Goal: Transaction & Acquisition: Subscribe to service/newsletter

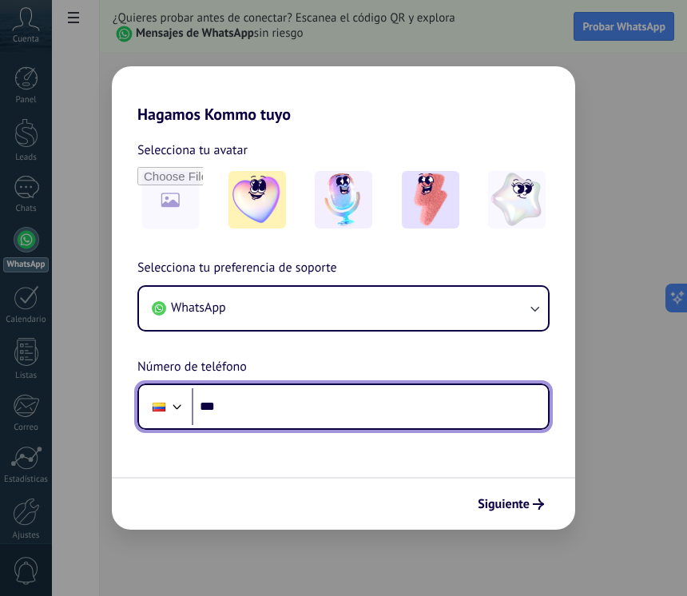
click at [337, 404] on input "***" at bounding box center [370, 406] width 356 height 37
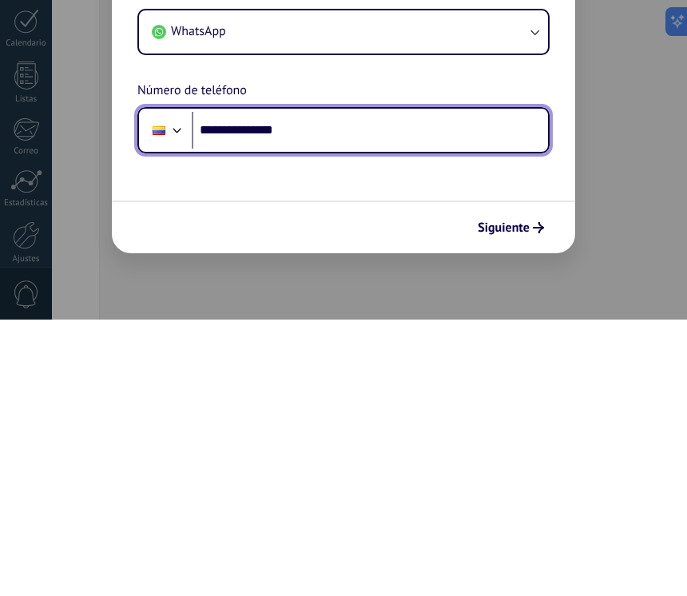
type input "**********"
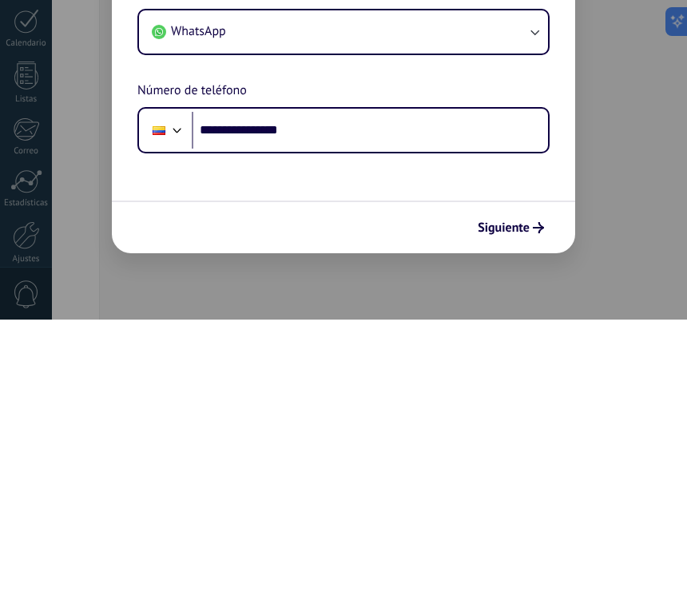
scroll to position [24, 0]
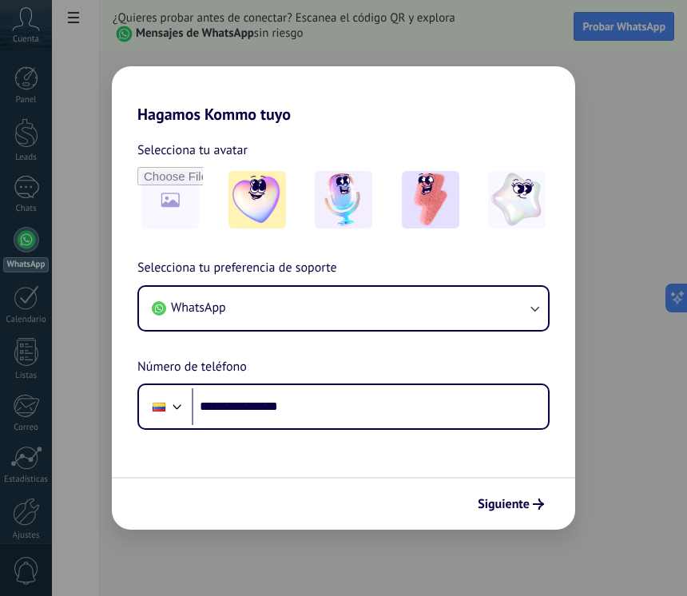
click at [525, 499] on span "Siguiente" at bounding box center [504, 504] width 52 height 11
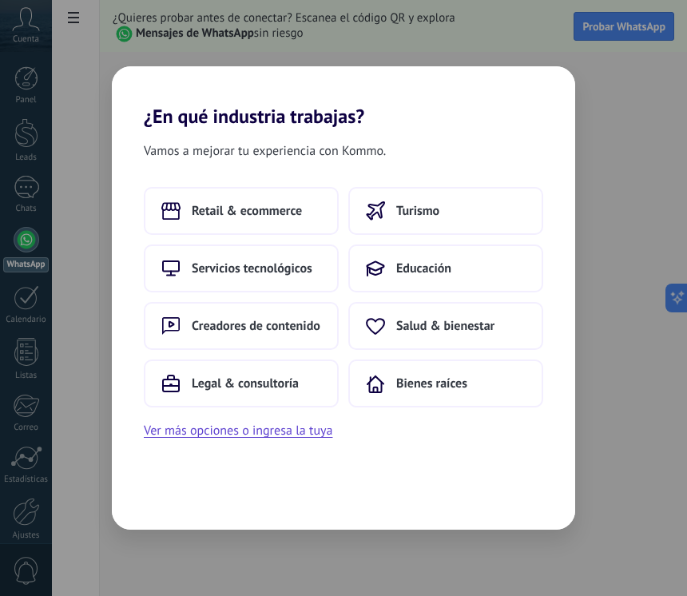
click at [483, 332] on span "Salud & bienestar" at bounding box center [445, 326] width 98 height 16
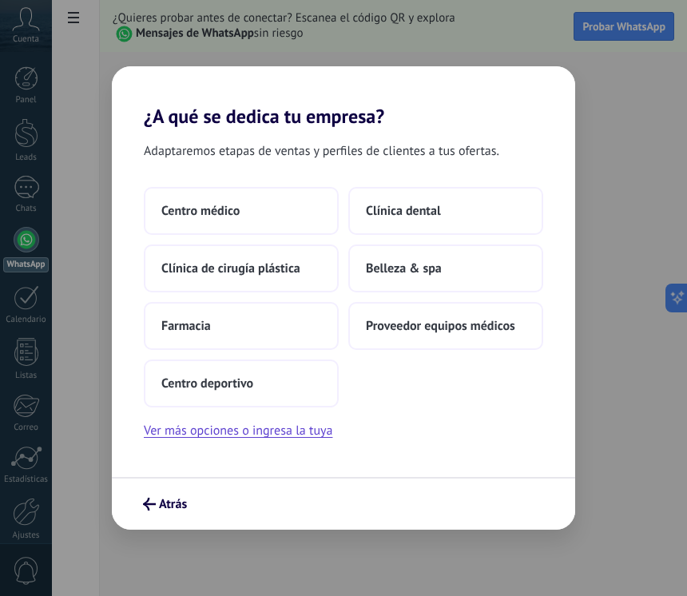
click at [269, 429] on button "Ver más opciones o ingresa la tuya" at bounding box center [238, 430] width 189 height 21
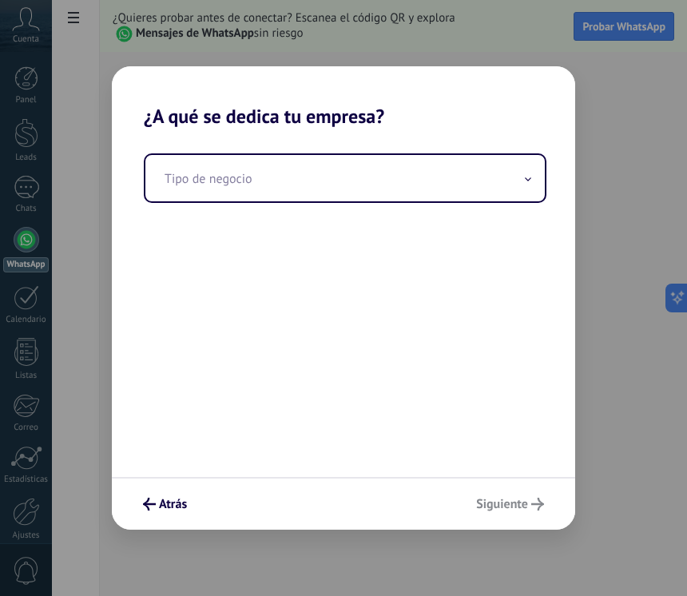
click at [386, 161] on input "text" at bounding box center [345, 178] width 400 height 46
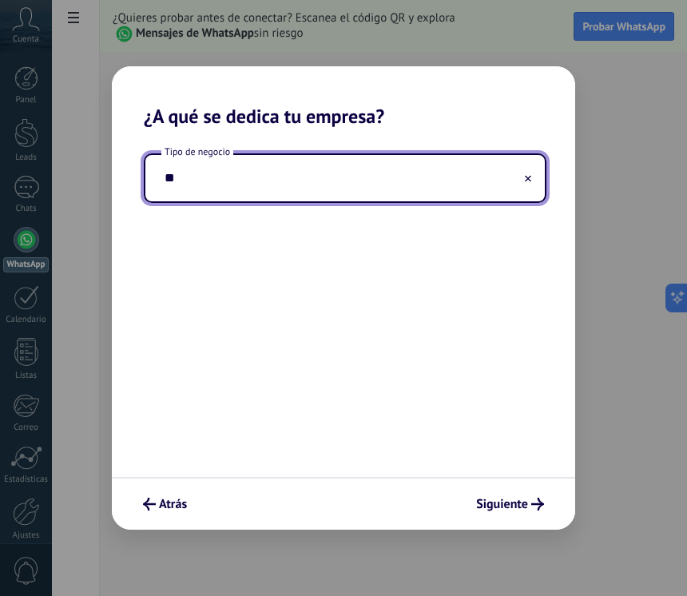
type input "*"
click at [531, 161] on input "*******" at bounding box center [345, 178] width 400 height 46
click at [523, 181] on input "*******" at bounding box center [345, 178] width 400 height 46
click at [521, 180] on input "*******" at bounding box center [345, 178] width 400 height 46
type input "*******"
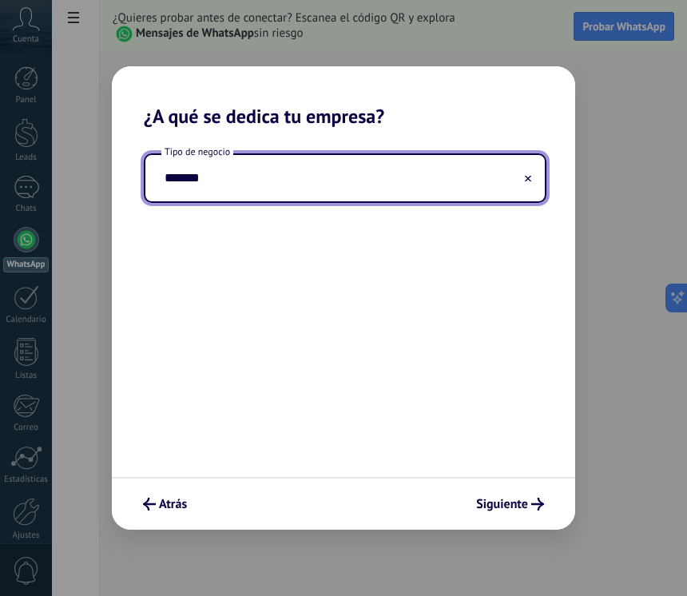
click at [527, 174] on button at bounding box center [528, 178] width 8 height 15
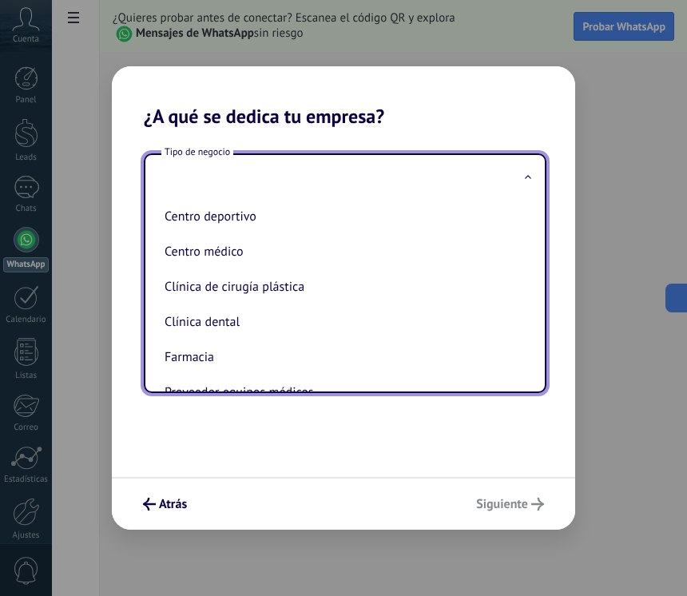
scroll to position [38, 0]
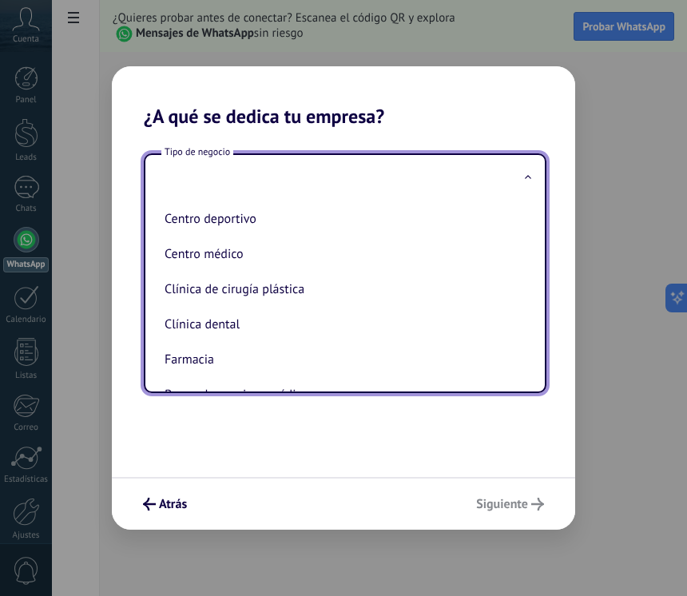
click at [308, 240] on li "Centro médico" at bounding box center [342, 254] width 368 height 35
type input "**********"
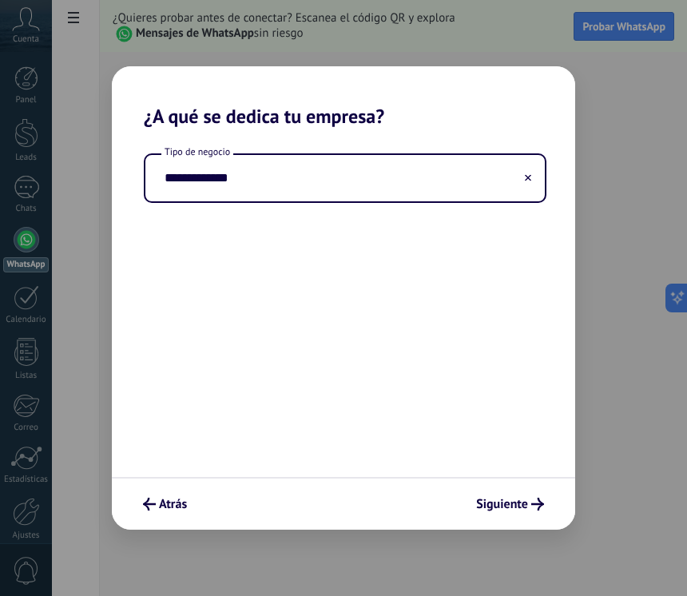
click at [498, 505] on span "Siguiente" at bounding box center [502, 504] width 52 height 11
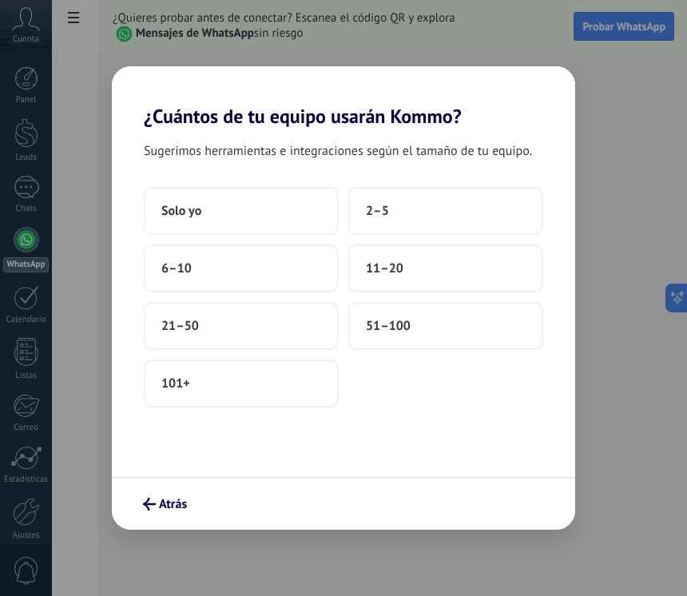
click at [451, 213] on button "2–5" at bounding box center [445, 211] width 195 height 48
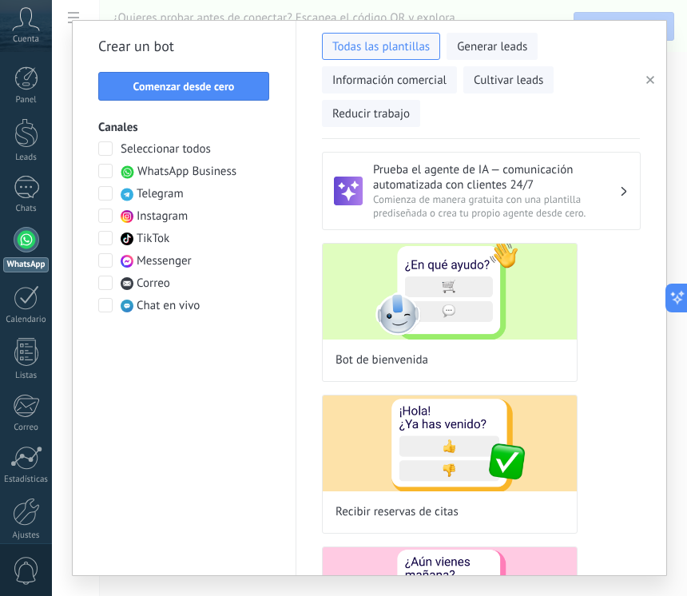
click at [221, 92] on span "Comenzar desde cero" at bounding box center [183, 86] width 101 height 11
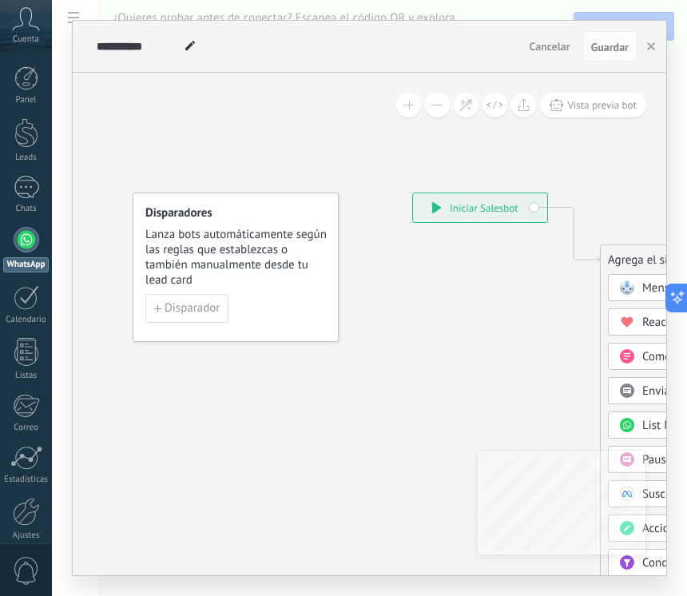
click at [642, 261] on div "Agrega el siguiente paso" at bounding box center [698, 260] width 194 height 26
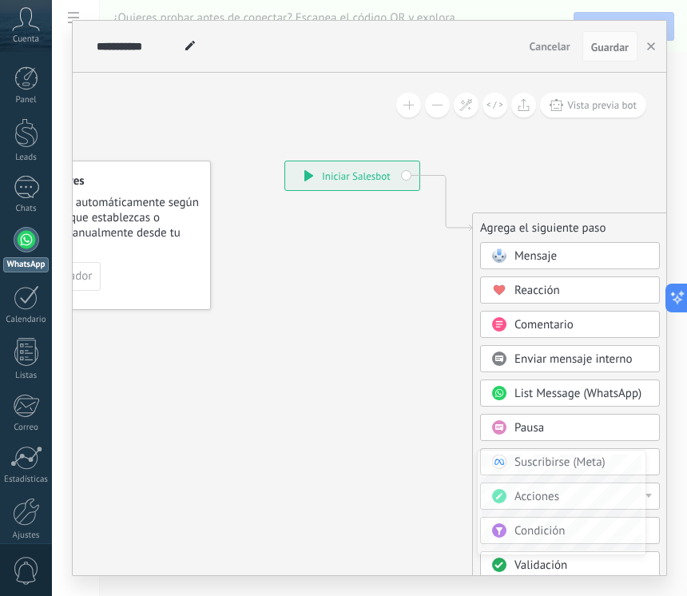
click at [591, 255] on div "Mensaje" at bounding box center [582, 257] width 134 height 16
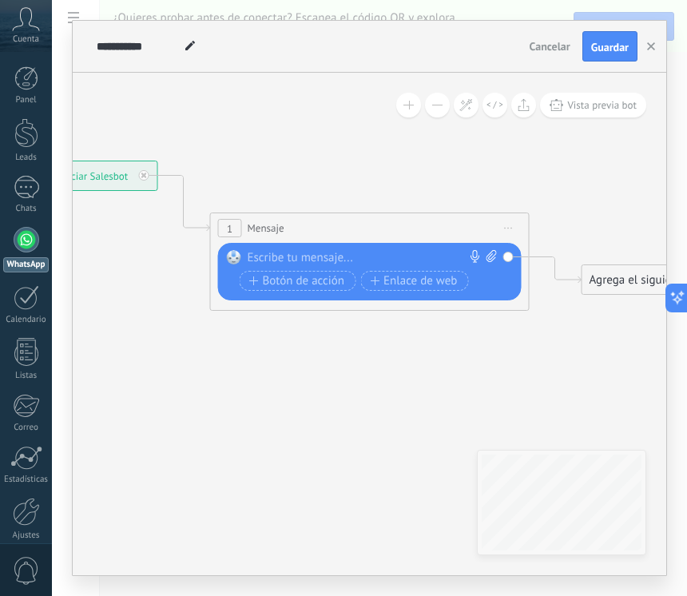
click at [314, 261] on div at bounding box center [366, 258] width 237 height 16
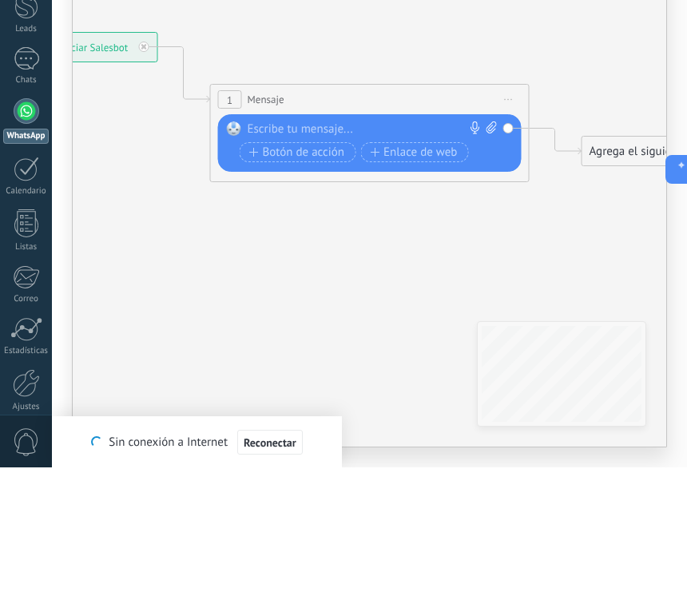
click at [43, 338] on link "Listas" at bounding box center [26, 359] width 52 height 43
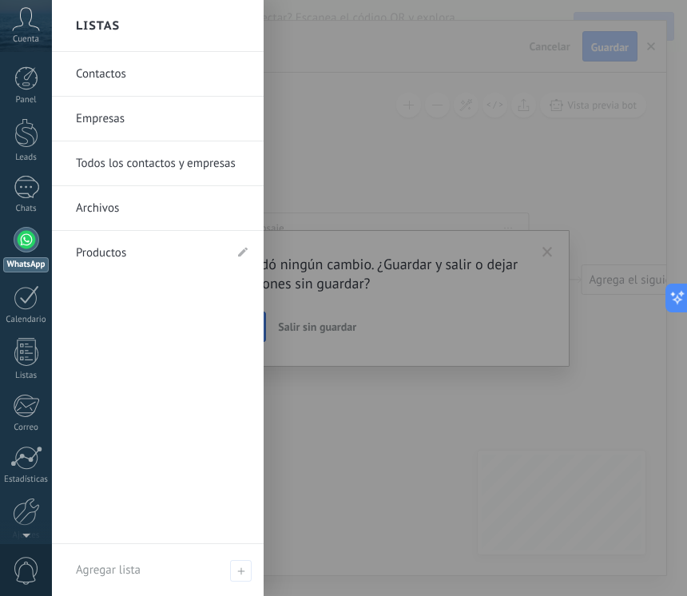
click at [152, 199] on link "Archivos" at bounding box center [162, 208] width 172 height 45
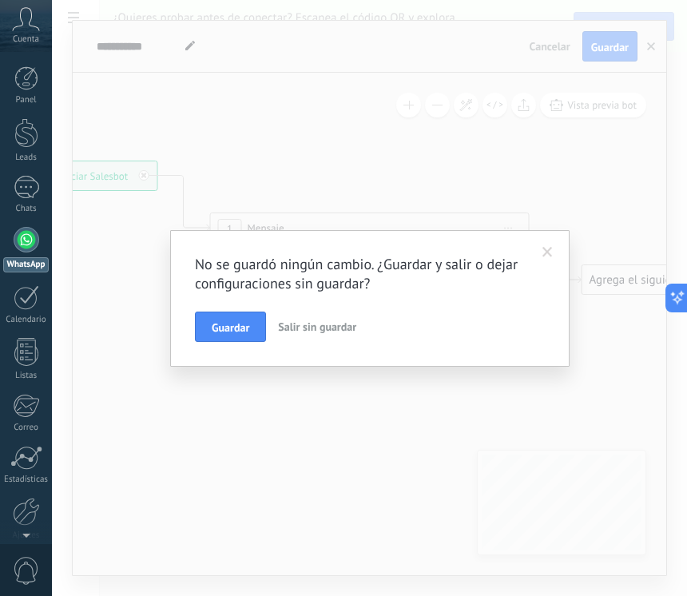
click at [325, 327] on span "Salir sin guardar" at bounding box center [317, 327] width 78 height 14
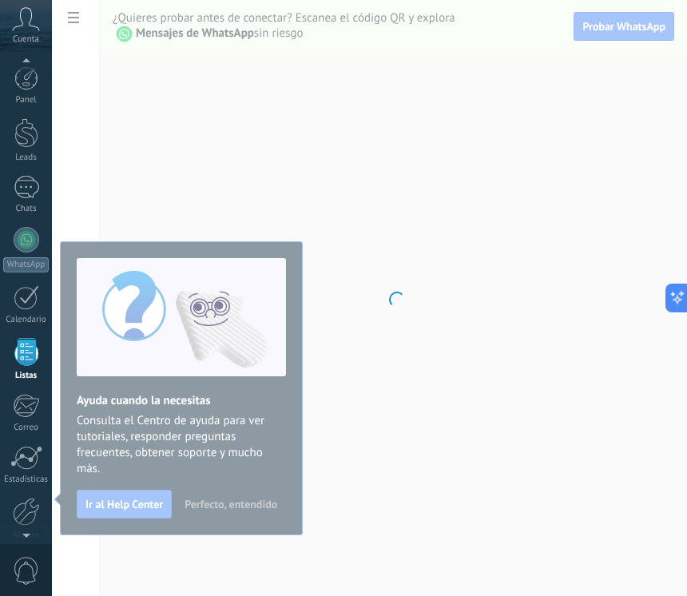
scroll to position [42, 0]
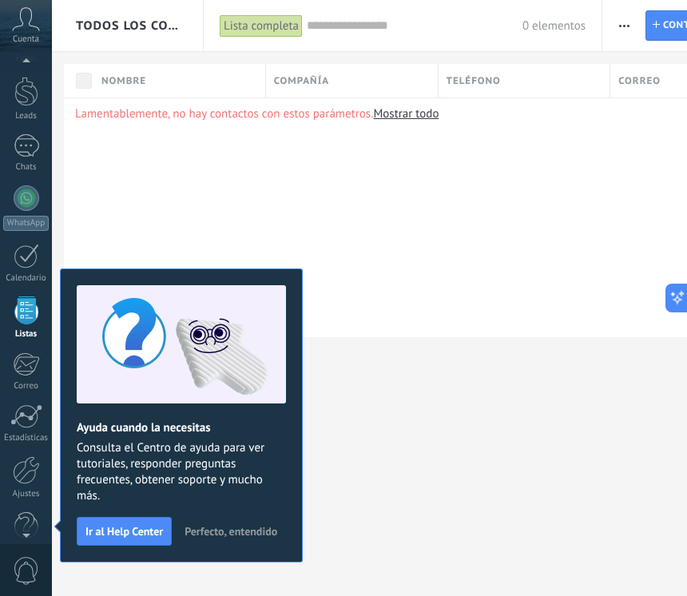
click at [190, 81] on div "Nombre" at bounding box center [179, 81] width 172 height 34
click at [230, 226] on input "text" at bounding box center [192, 225] width 175 height 24
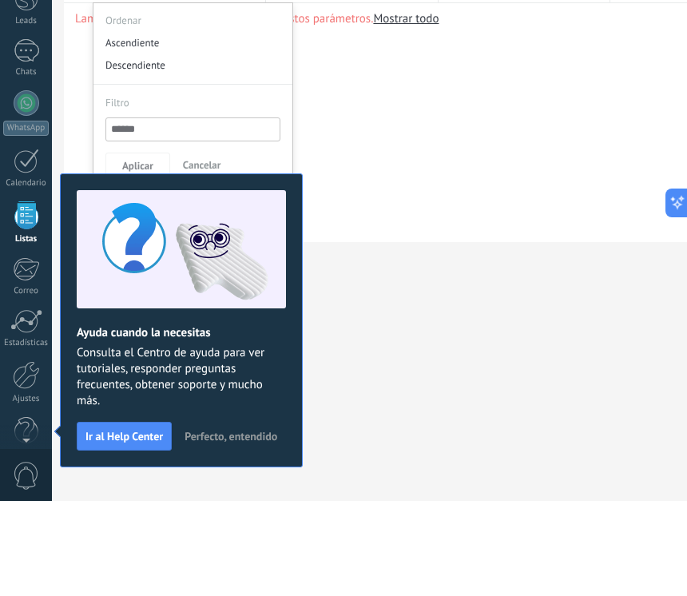
click at [415, 97] on div "Lamentablemente, no hay contactos con estos parámetros. Mostrar todo" at bounding box center [423, 217] width 719 height 240
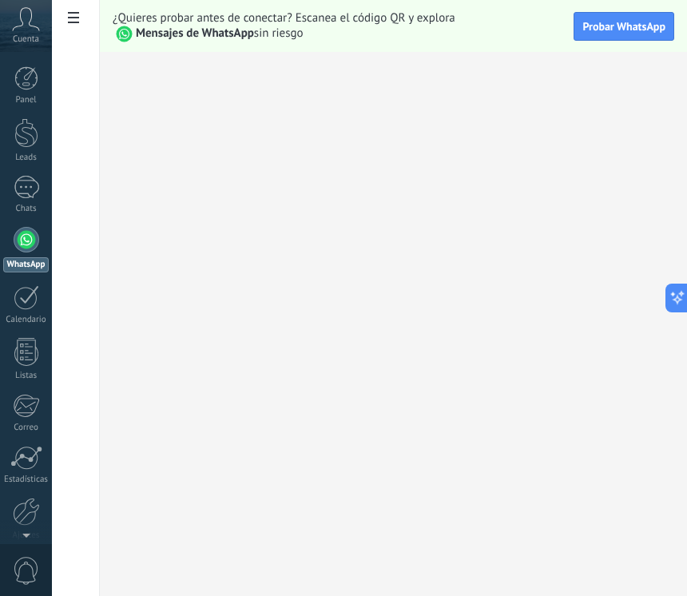
click at [32, 36] on span "Cuenta" at bounding box center [26, 39] width 26 height 10
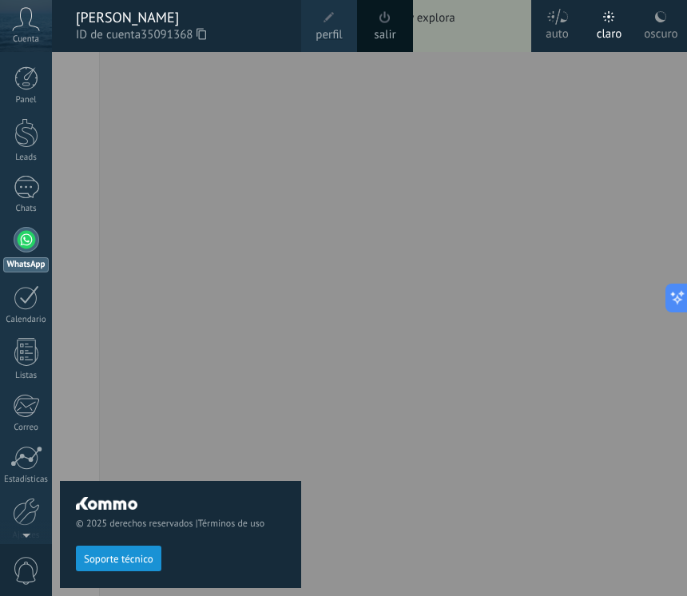
click at [27, 88] on div at bounding box center [26, 78] width 24 height 24
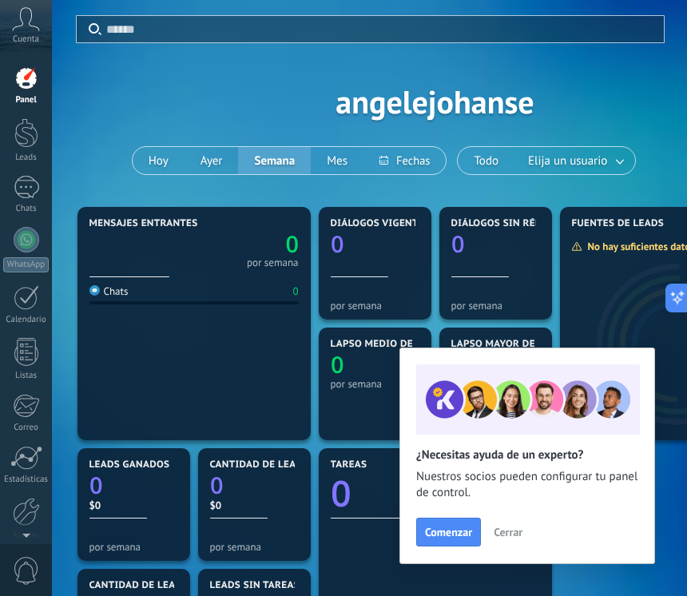
click at [36, 189] on div at bounding box center [27, 187] width 26 height 23
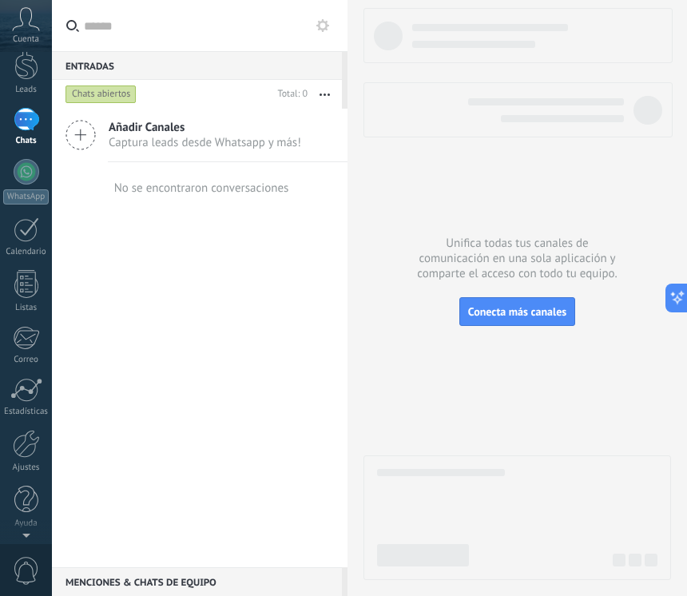
scroll to position [62, 0]
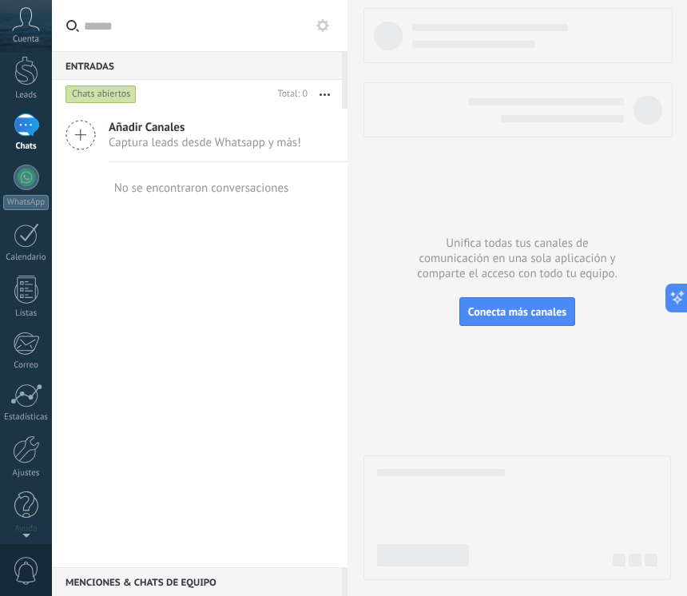
click at [30, 306] on link "Listas" at bounding box center [26, 297] width 52 height 43
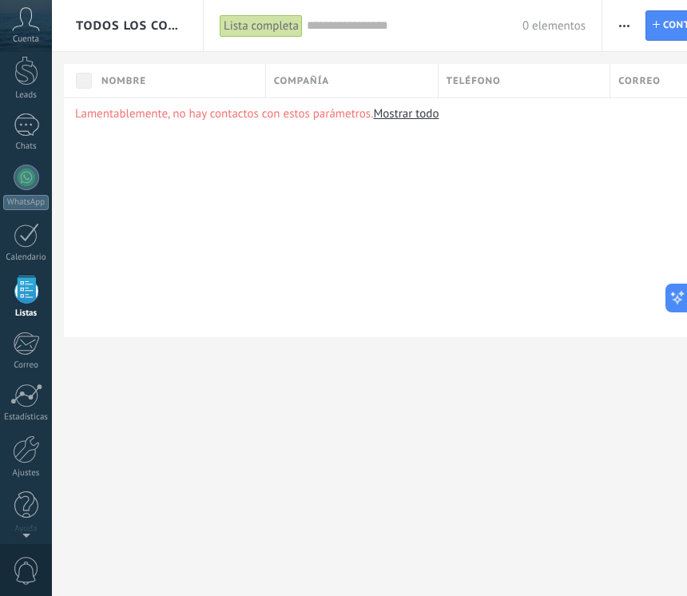
click at [265, 26] on div "Lista completa" at bounding box center [261, 25] width 83 height 23
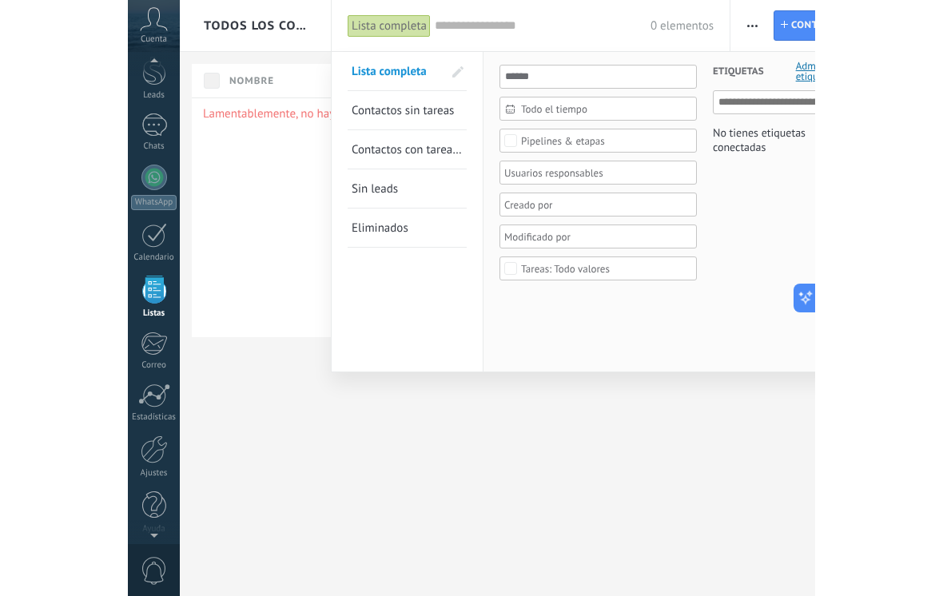
scroll to position [42, 0]
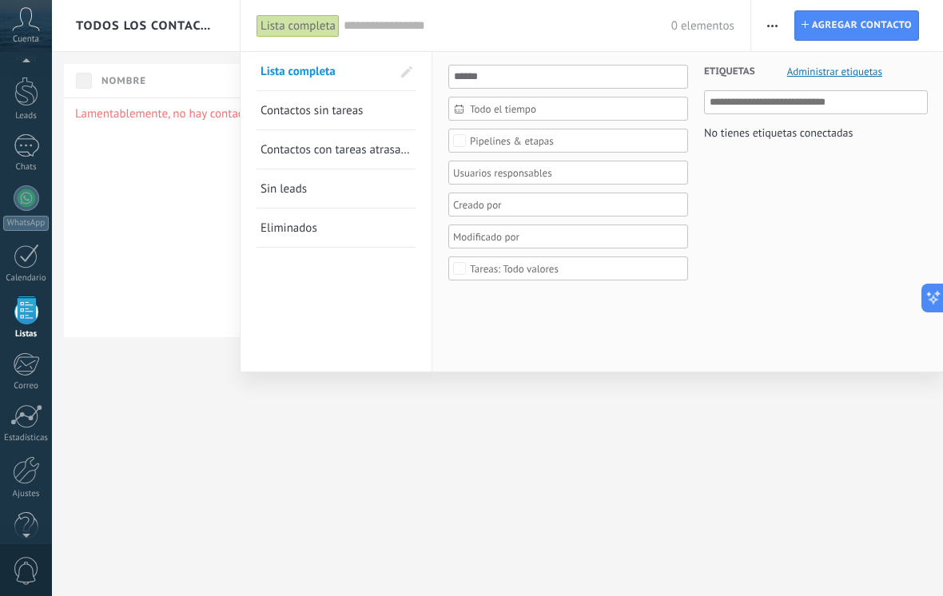
click at [22, 320] on div at bounding box center [26, 310] width 24 height 28
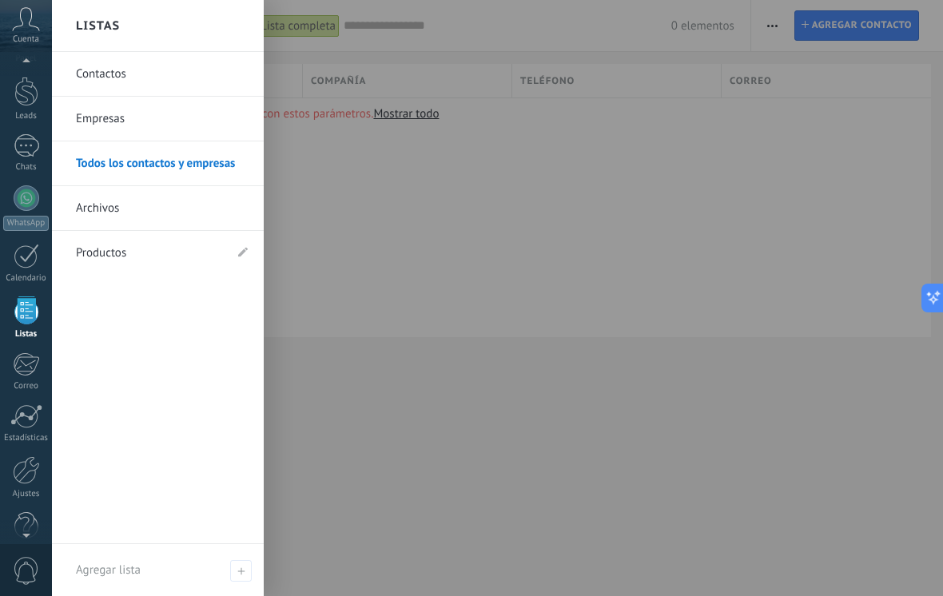
click at [121, 212] on link "Archivos" at bounding box center [162, 208] width 172 height 45
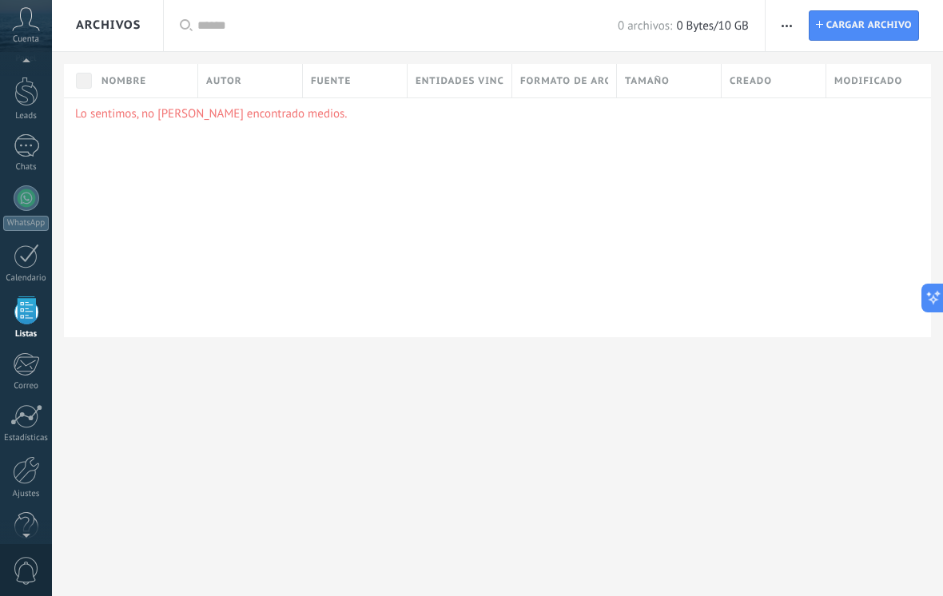
click at [686, 33] on span "Cargar archivo" at bounding box center [869, 25] width 86 height 29
click at [0, 0] on input "Archivo Cargar archivo" at bounding box center [0, 0] width 0 height 0
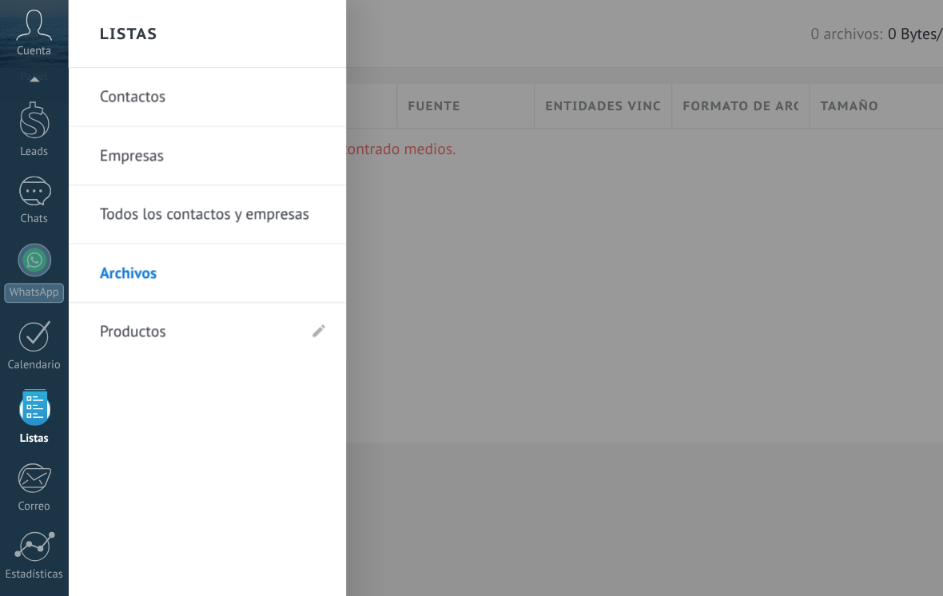
click at [564, 27] on input "text" at bounding box center [407, 26] width 420 height 17
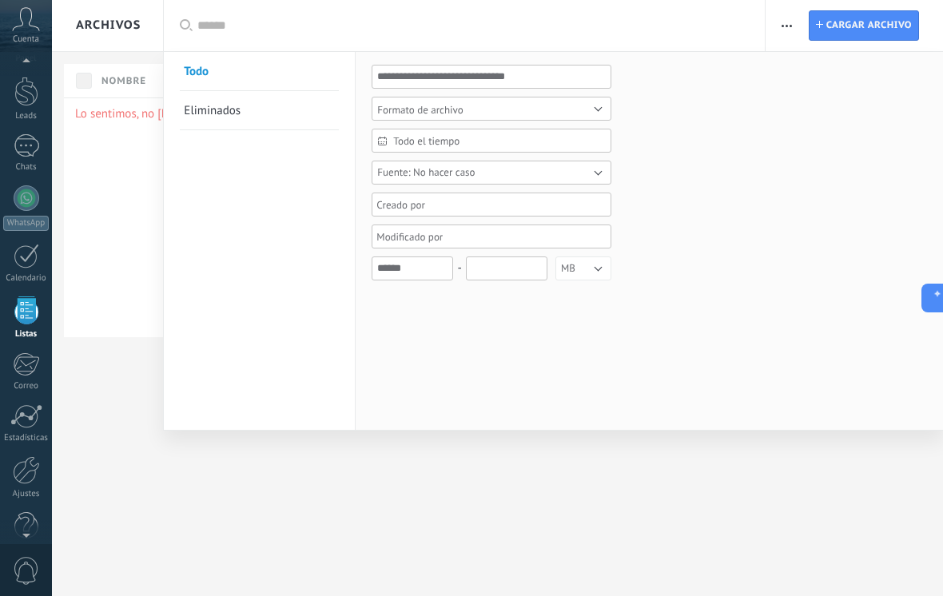
click at [686, 22] on div at bounding box center [471, 298] width 943 height 596
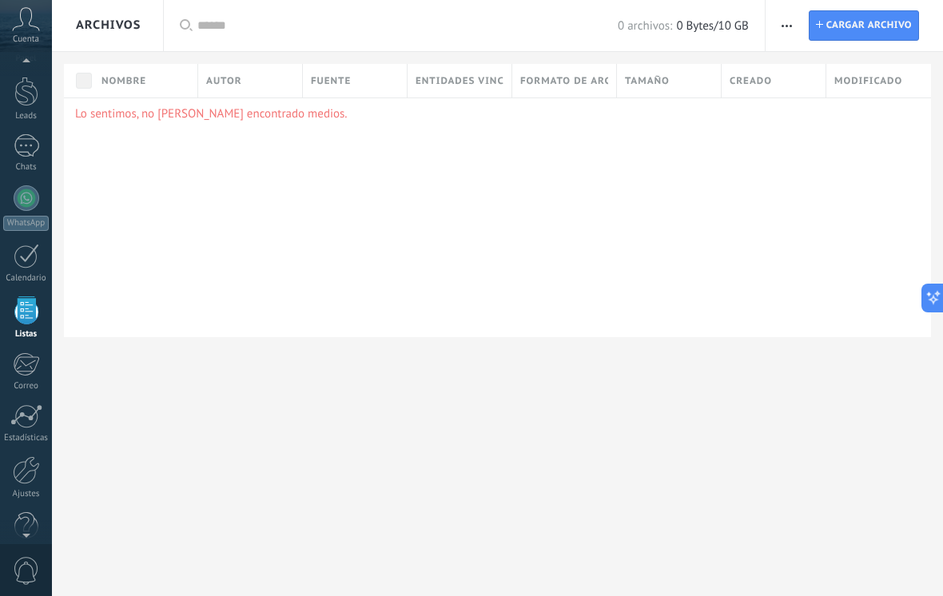
click at [686, 21] on span "Cargar archivo" at bounding box center [869, 25] width 86 height 29
click at [0, 0] on input "Archivo Cargar archivo" at bounding box center [0, 0] width 0 height 0
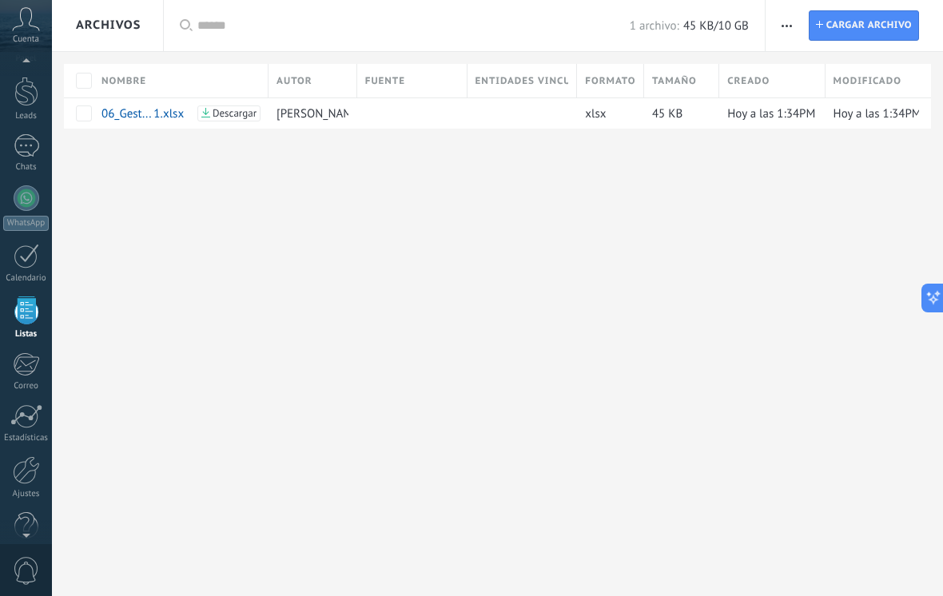
click at [221, 106] on button "Descargar" at bounding box center [228, 113] width 63 height 16
click at [107, 109] on link "06_Gest... 1.xlsx" at bounding box center [146, 113] width 91 height 15
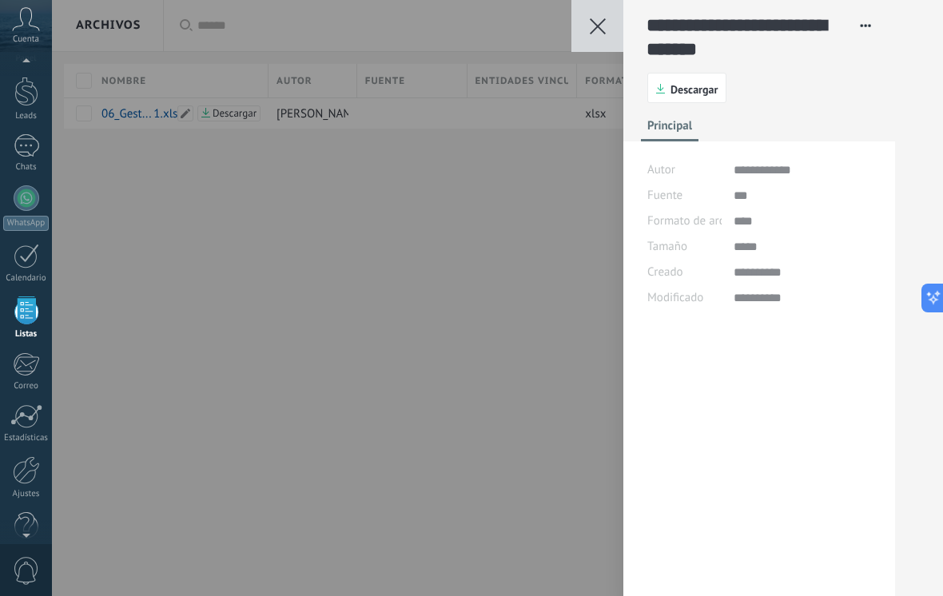
scroll to position [48, 0]
click at [119, 170] on div "**********" at bounding box center [497, 298] width 891 height 596
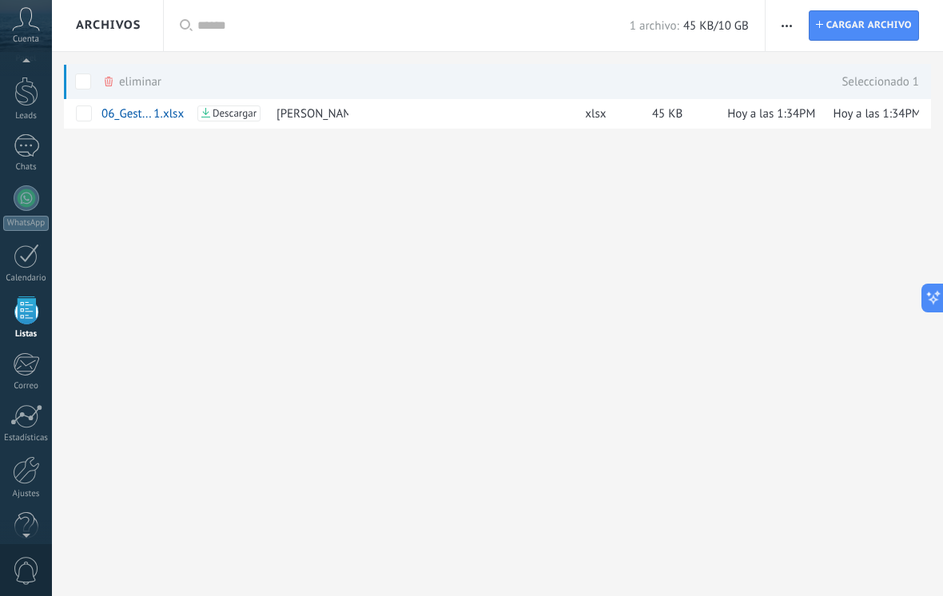
click at [141, 218] on div "Archivos Aplicar 1 archivo: 45 KB/10 GB Todo Eliminados Guardar Formato de arch…" at bounding box center [497, 116] width 891 height 233
click at [38, 22] on icon at bounding box center [26, 19] width 28 height 24
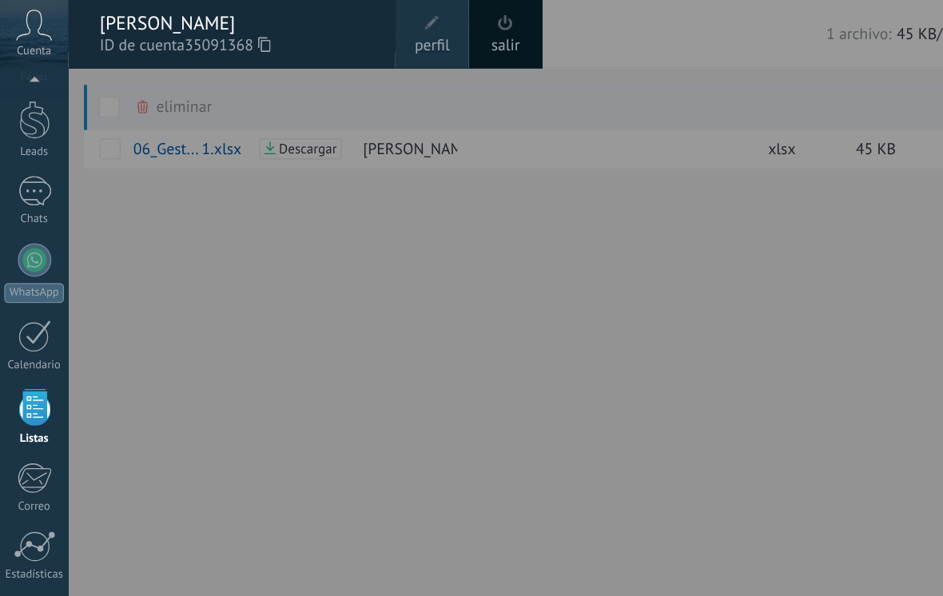
click at [6, 290] on div "Panel Leads Chats WhatsApp Clientes" at bounding box center [26, 298] width 52 height 547
click at [345, 205] on div at bounding box center [523, 298] width 943 height 596
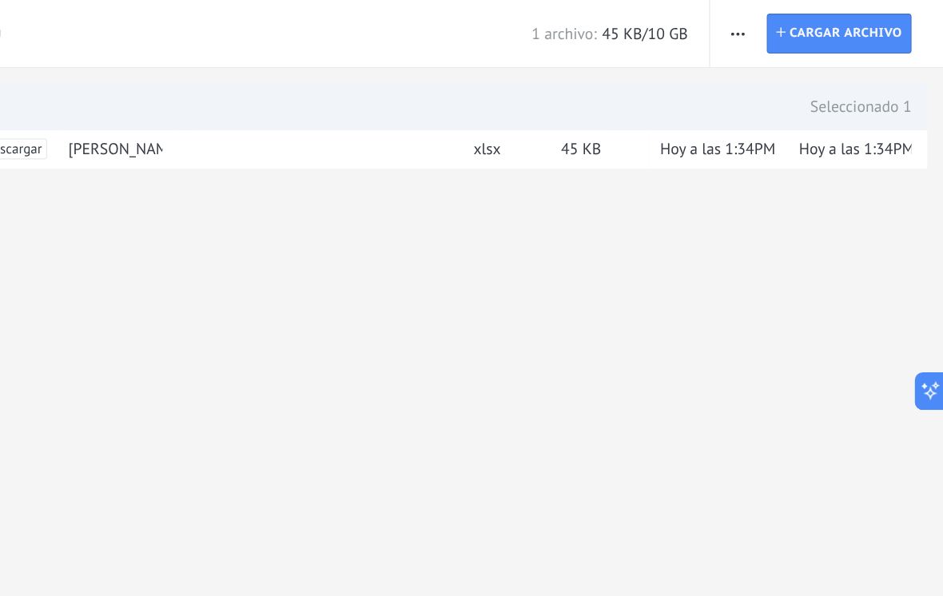
scroll to position [0, 0]
click at [686, 19] on span "Cargar archivo" at bounding box center [869, 25] width 86 height 29
click at [0, 0] on input "Archivo Cargar archivo" at bounding box center [0, 0] width 0 height 0
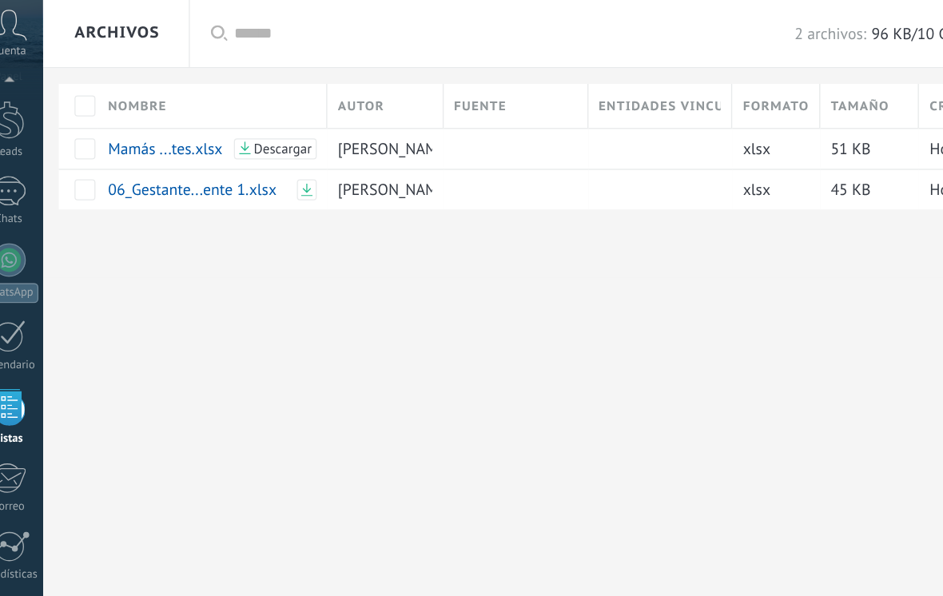
click at [417, 140] on div at bounding box center [408, 144] width 102 height 30
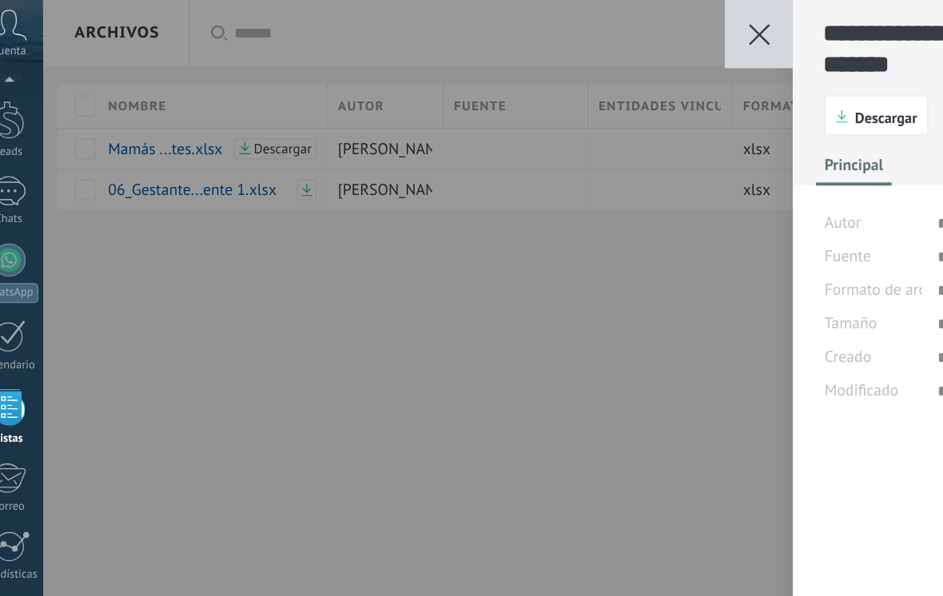
scroll to position [48, 0]
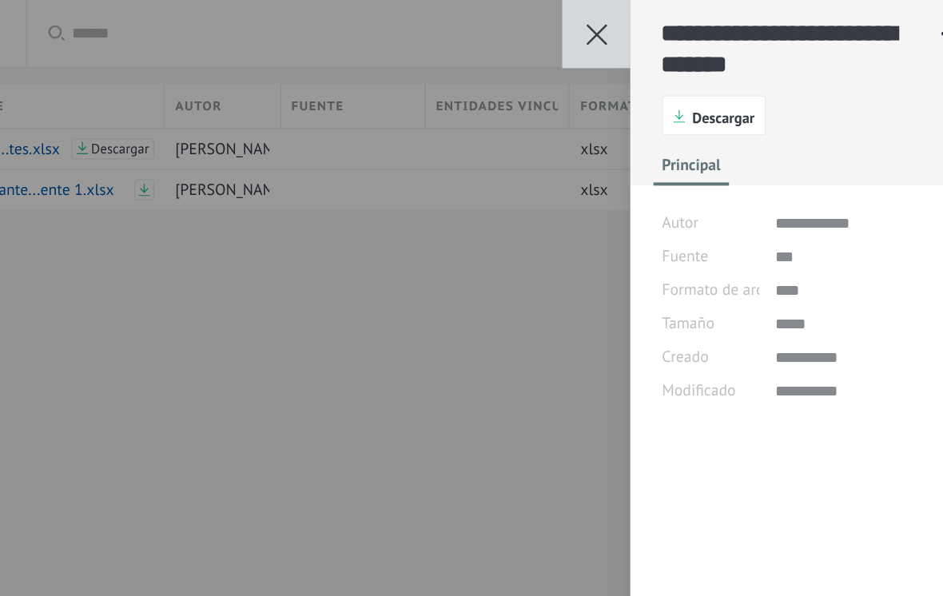
click at [647, 82] on button "Descargar" at bounding box center [686, 88] width 79 height 30
click at [366, 245] on div "**********" at bounding box center [497, 298] width 891 height 596
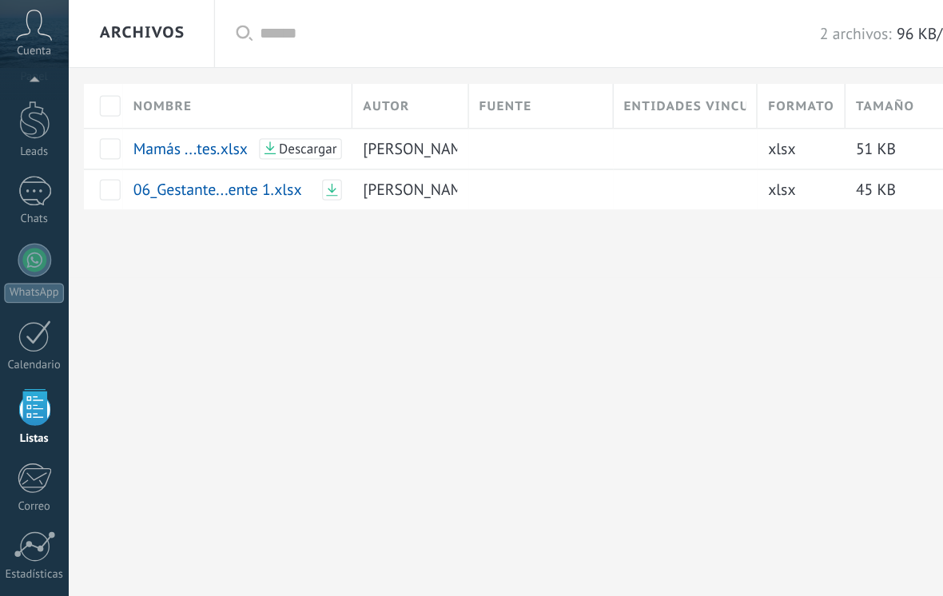
click at [507, 184] on div at bounding box center [497, 186] width 891 height 52
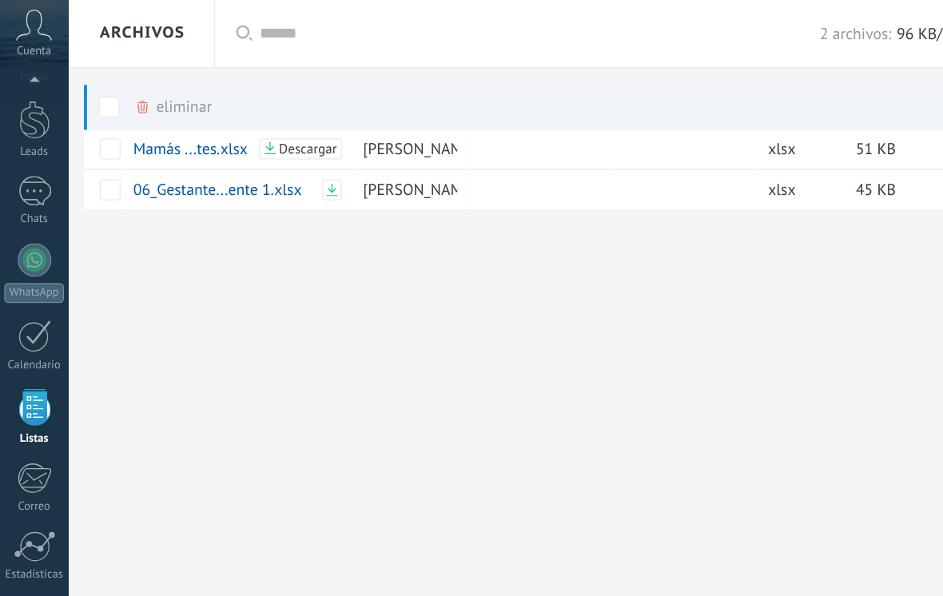
click at [90, 72] on label at bounding box center [83, 81] width 16 height 35
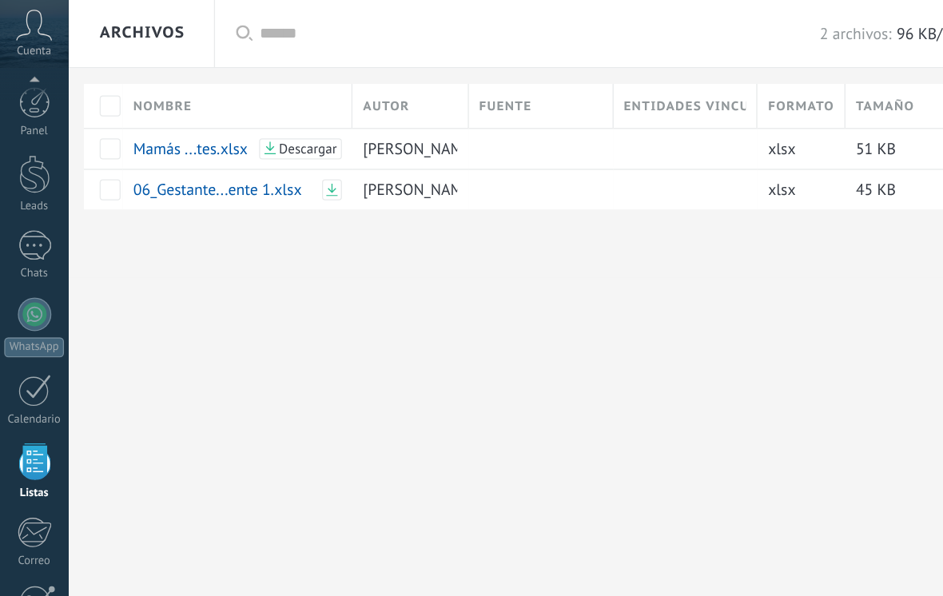
scroll to position [0, 0]
click at [35, 130] on div at bounding box center [26, 133] width 24 height 30
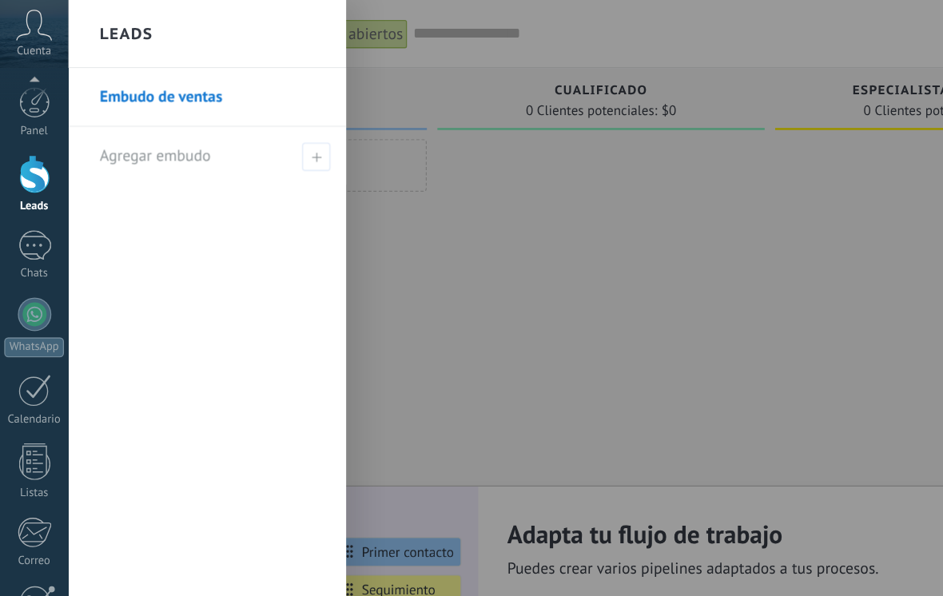
type textarea "**********"
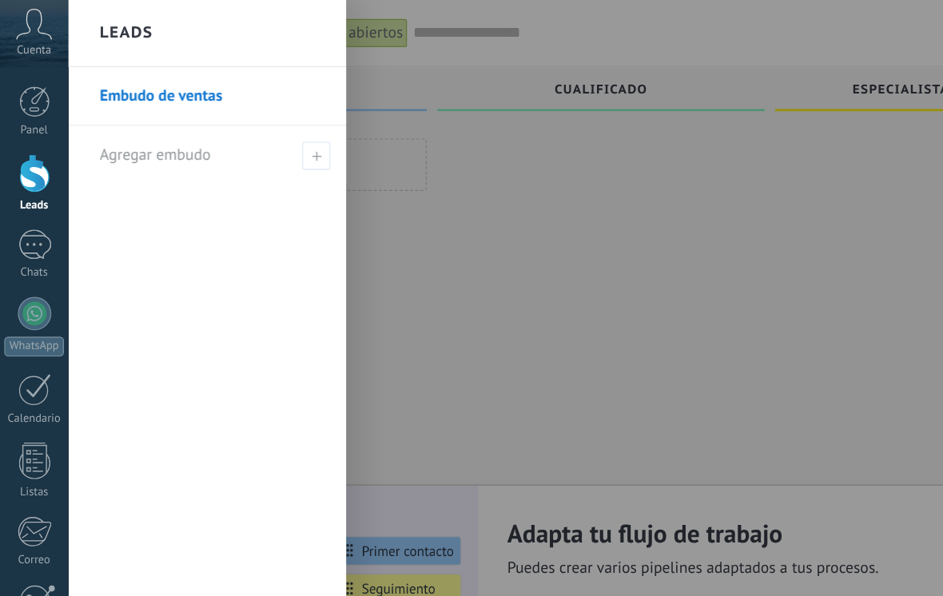
click at [252, 114] on li "Agregar embudo" at bounding box center [158, 119] width 212 height 44
click at [245, 121] on span at bounding box center [241, 120] width 22 height 22
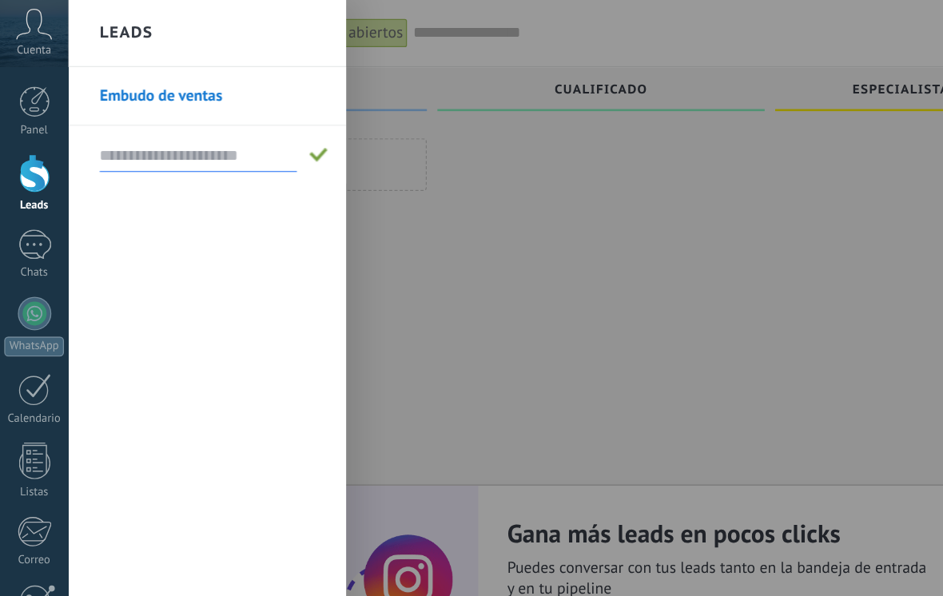
click at [583, 143] on div at bounding box center [523, 298] width 943 height 596
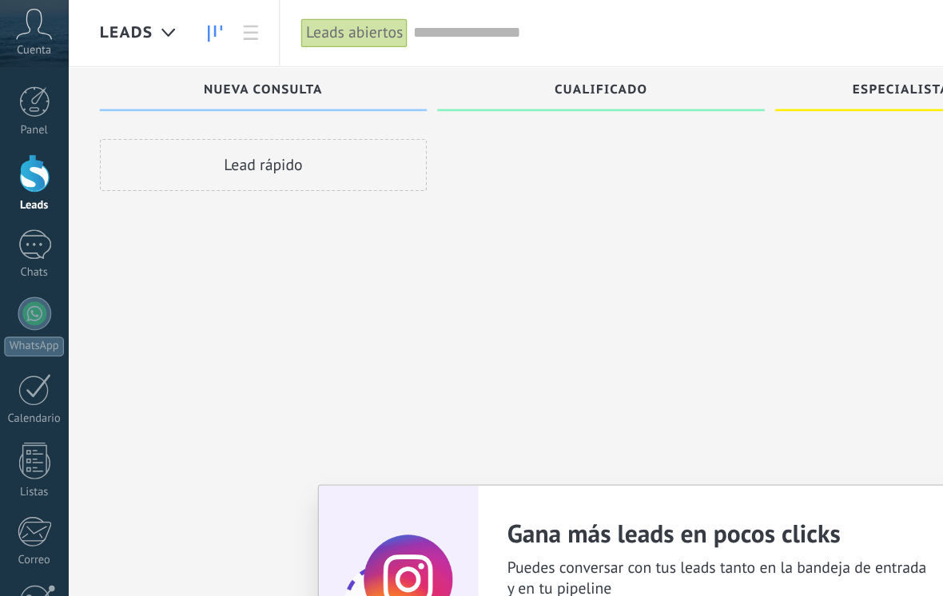
click at [193, 22] on icon at bounding box center [190, 25] width 11 height 11
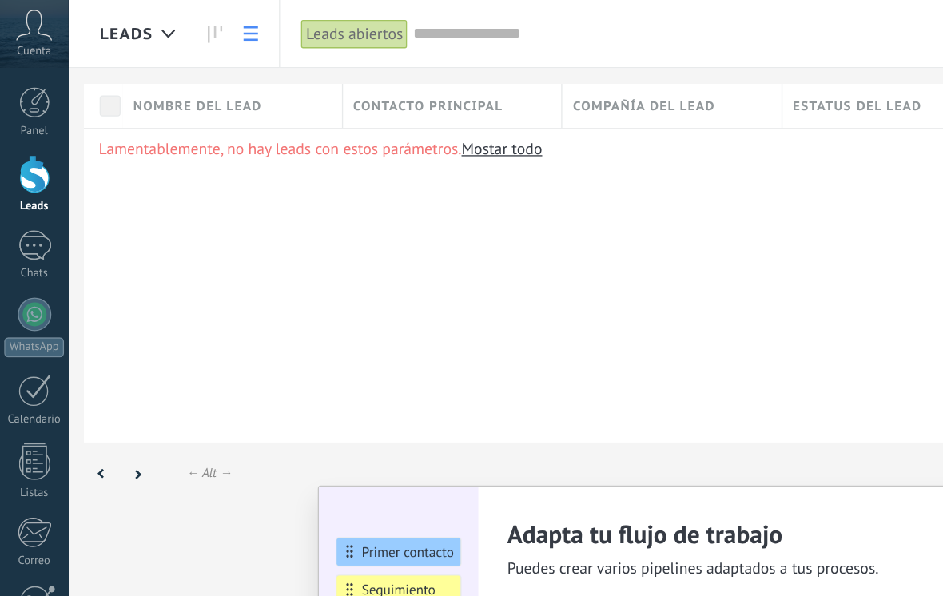
click at [156, 25] on link at bounding box center [163, 25] width 27 height 31
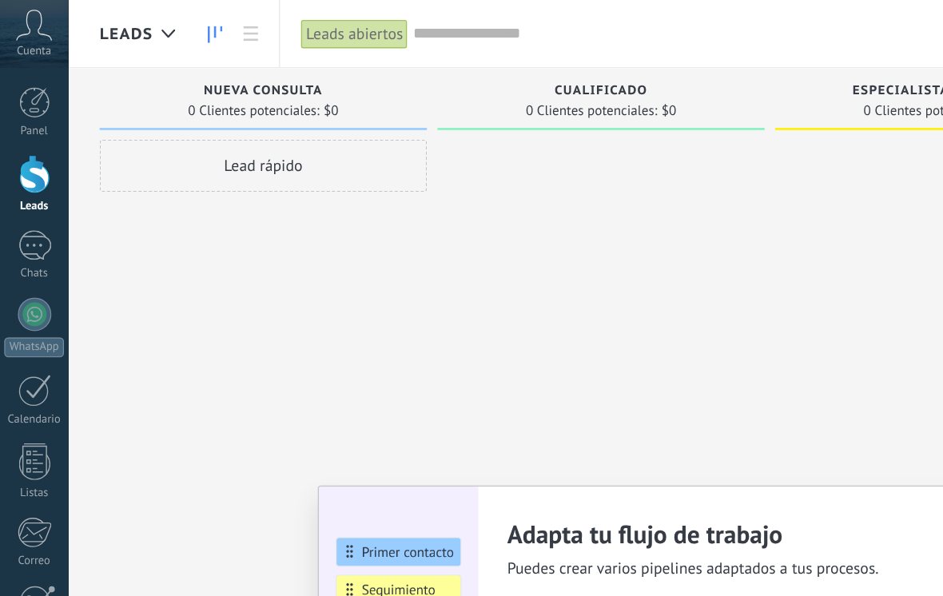
click at [380, 19] on input "text" at bounding box center [533, 26] width 437 height 17
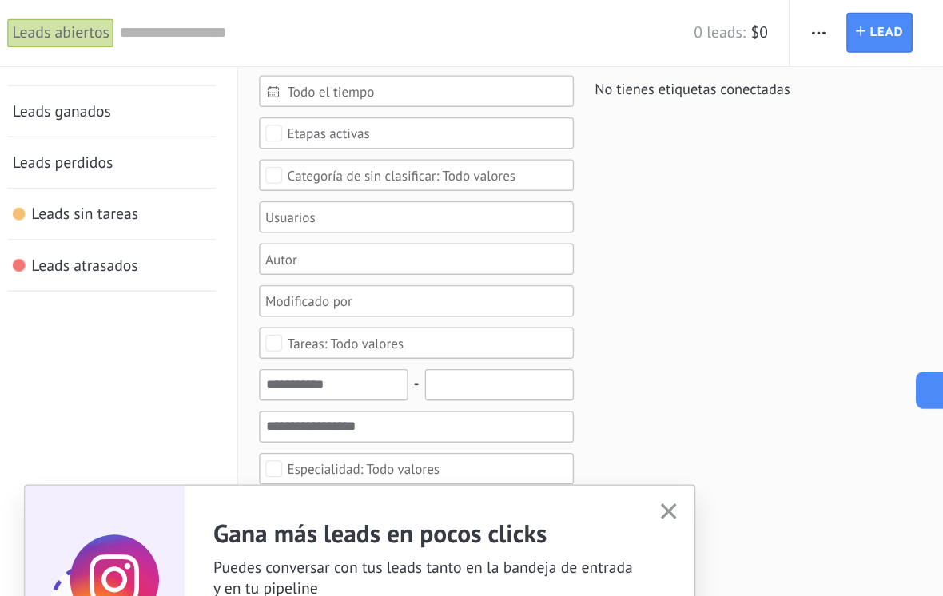
click at [669, 26] on div at bounding box center [471, 298] width 943 height 596
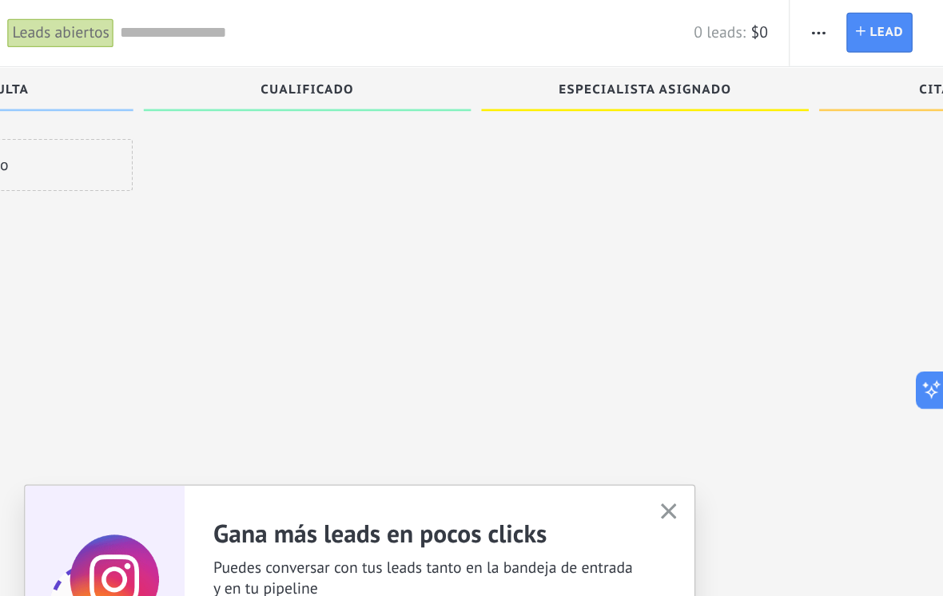
click at [686, 14] on span "Lead" at bounding box center [899, 25] width 26 height 29
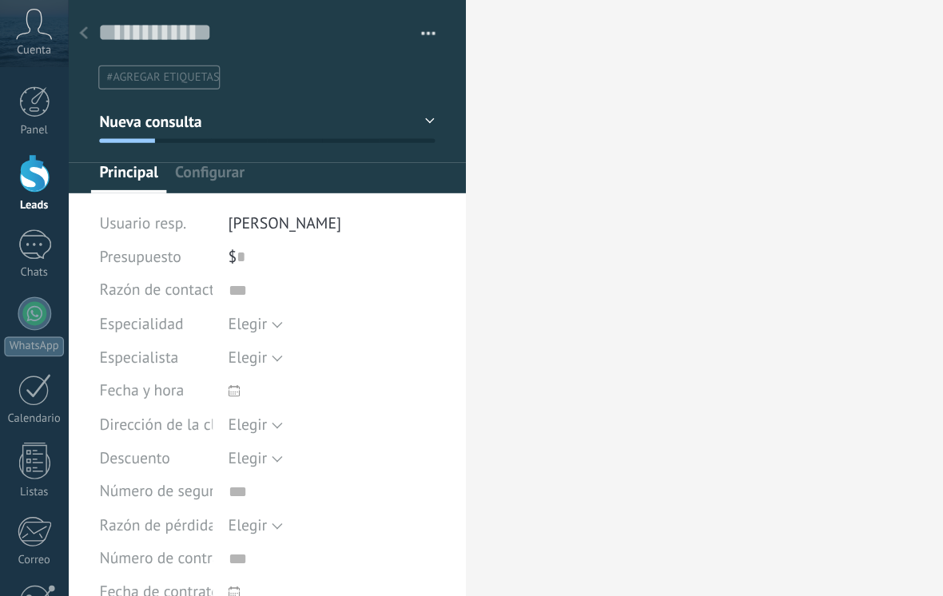
click at [169, 136] on span "Configurar" at bounding box center [159, 136] width 53 height 23
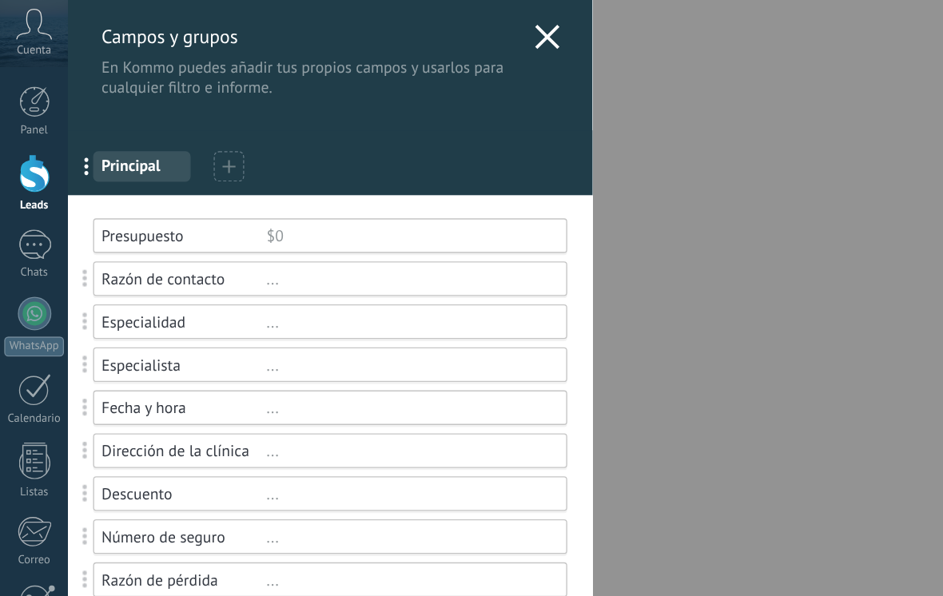
click at [52, 214] on div "[PERSON_NAME] y grupos En Kommo puedes añadir tus propios [PERSON_NAME] y usarl…" at bounding box center [497, 298] width 891 height 596
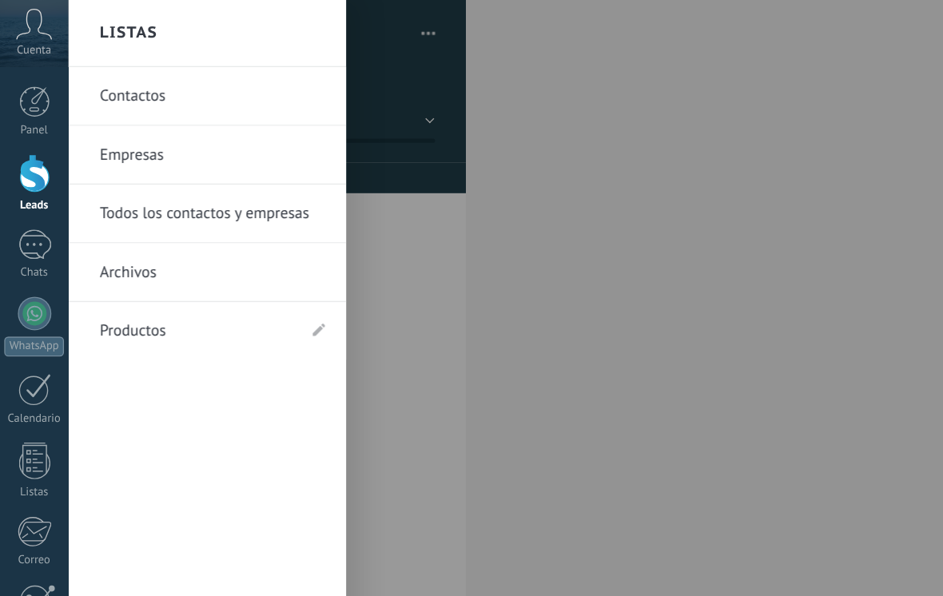
click at [28, 340] on div at bounding box center [26, 352] width 24 height 28
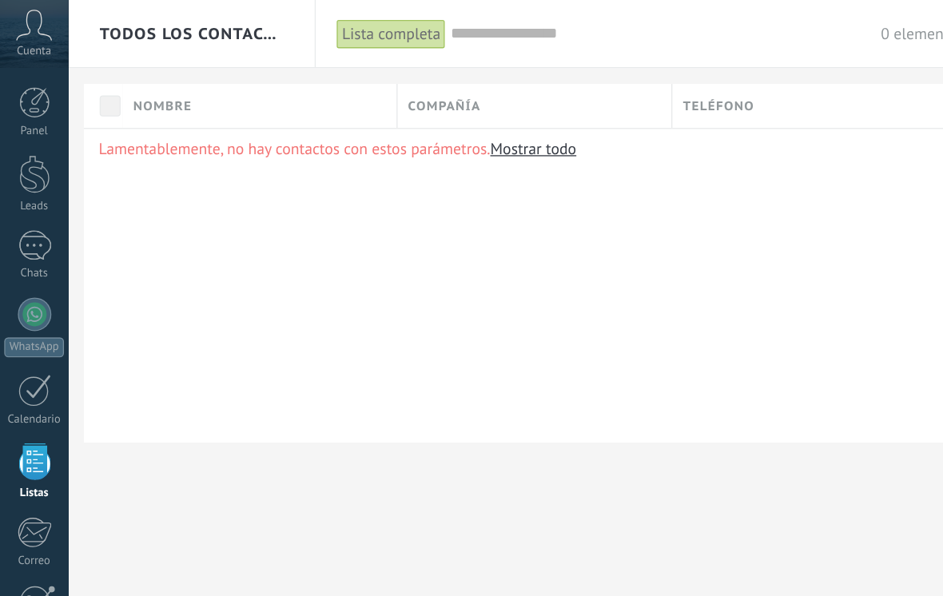
click at [32, 334] on div "Panel Leads Chats WhatsApp Clientes" at bounding box center [26, 339] width 52 height 547
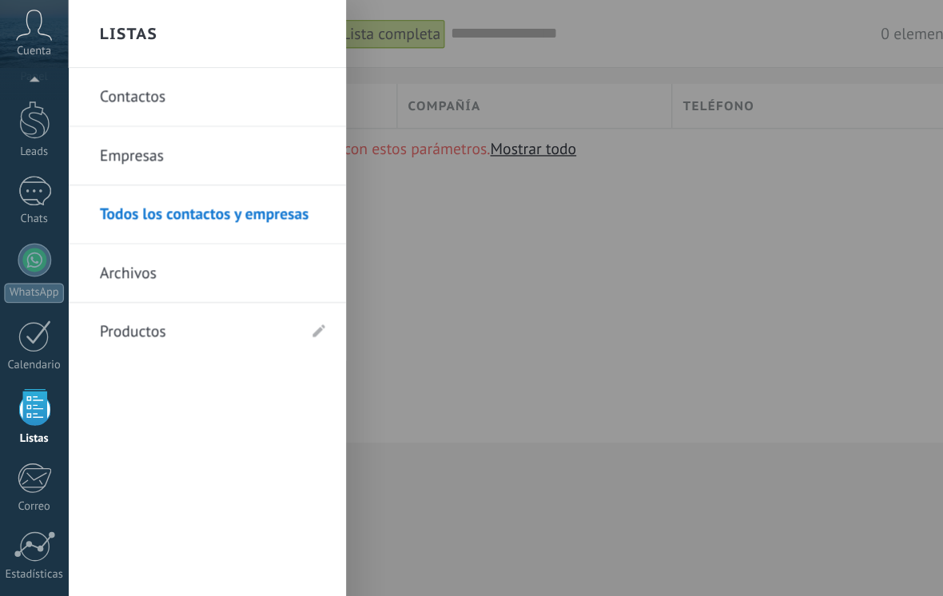
click at [149, 211] on link "Archivos" at bounding box center [162, 208] width 172 height 45
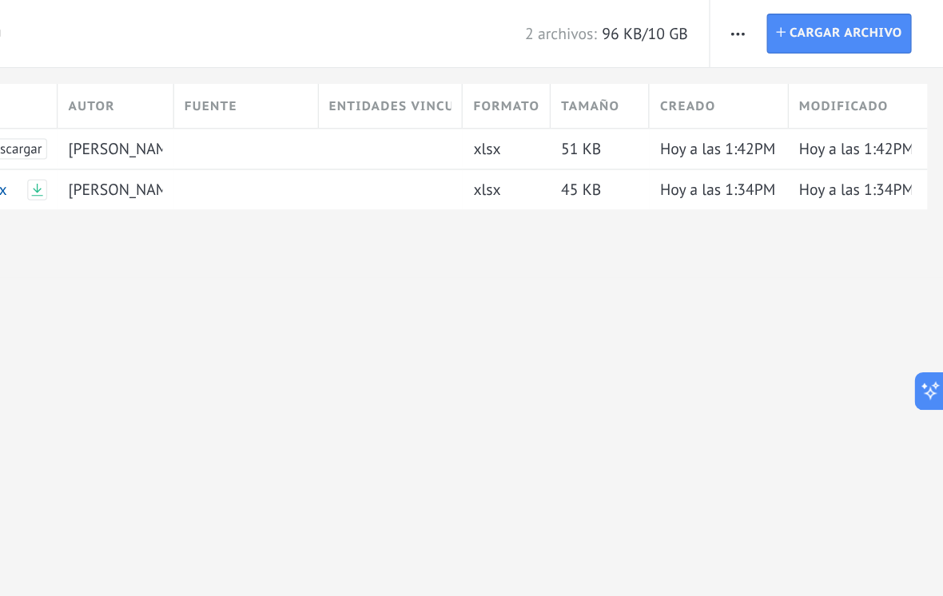
click at [686, 141] on span "Hoy a las 1:34PM" at bounding box center [877, 144] width 88 height 15
click at [686, 297] on icon at bounding box center [933, 298] width 17 height 17
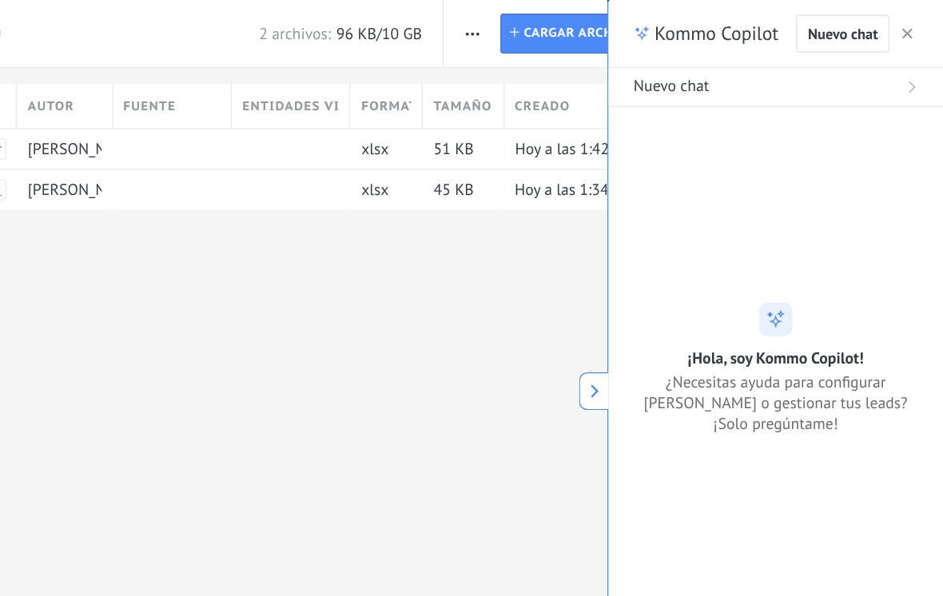
click at [367, 250] on div "Archivos Aplicar 2 archivos: 96 KB/10 GB Todo Eliminados Guardar Formato de arc…" at bounding box center [369, 132] width 635 height 264
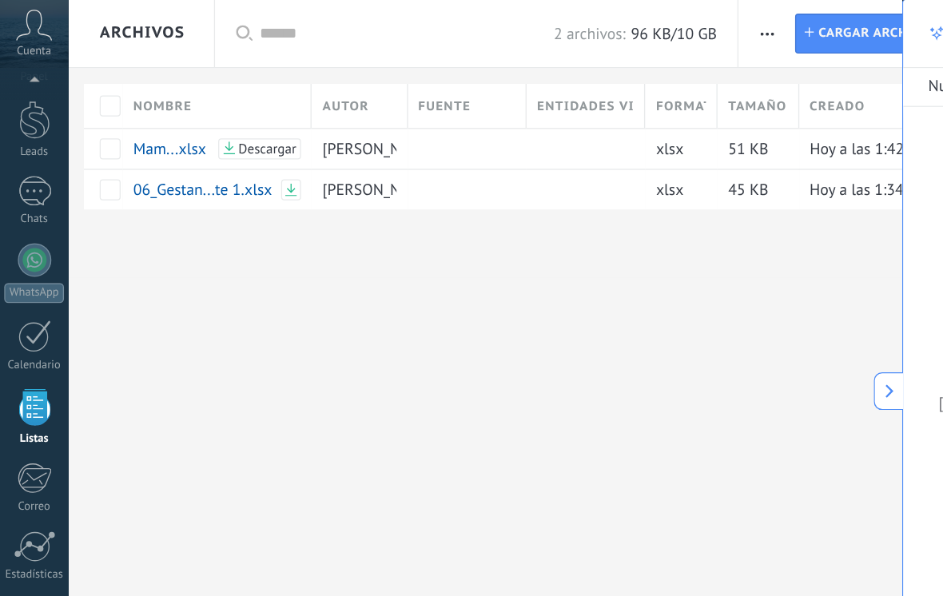
click at [34, 109] on link "Leads" at bounding box center [26, 99] width 52 height 45
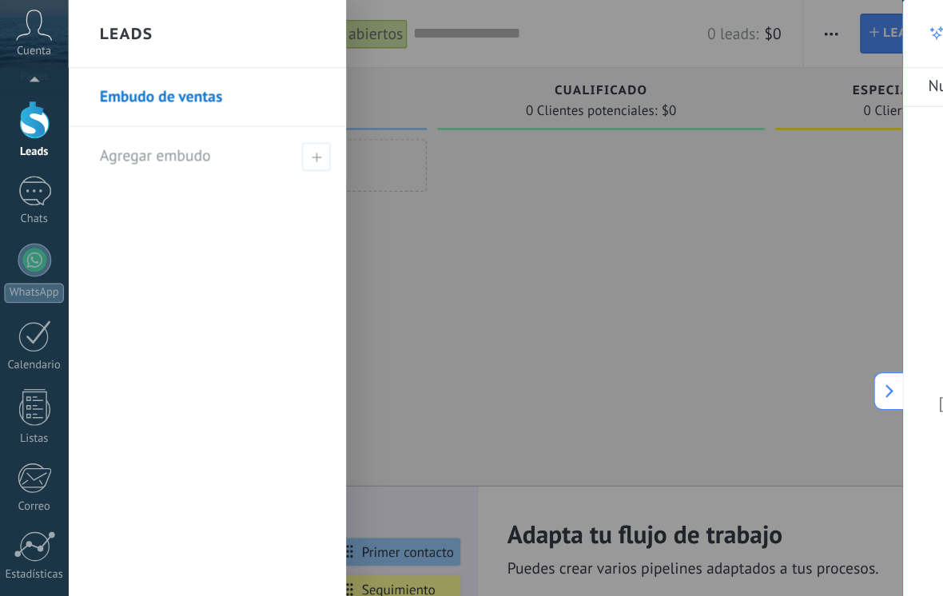
click at [259, 107] on li "Agregar embudo" at bounding box center [158, 119] width 212 height 44
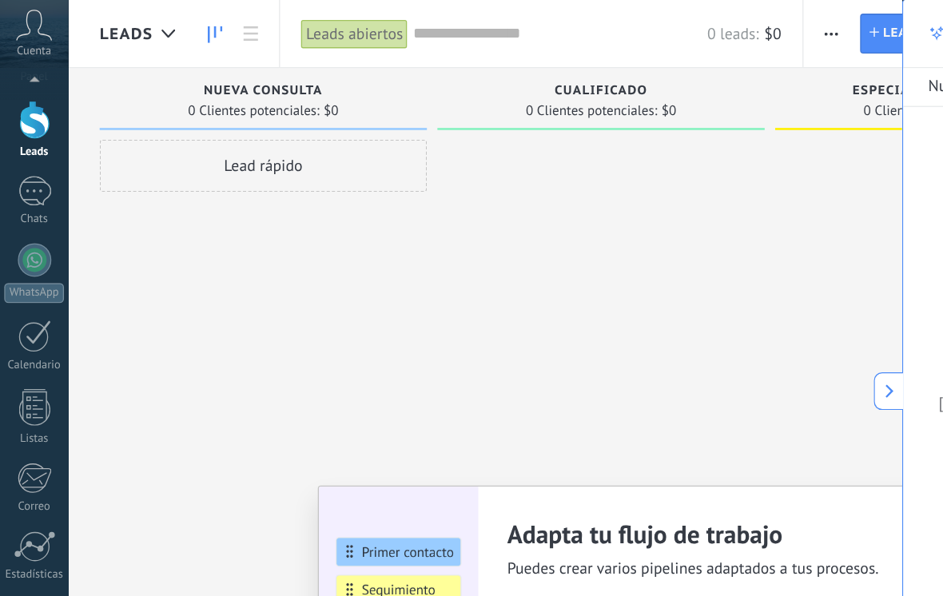
click at [383, 133] on div at bounding box center [457, 300] width 249 height 388
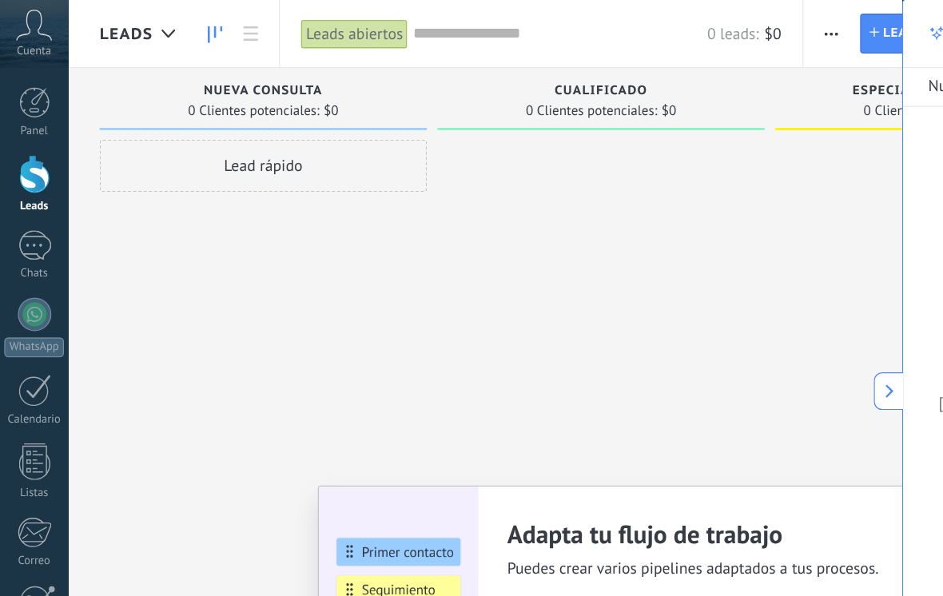
click at [247, 128] on div "Lead rápido" at bounding box center [200, 126] width 249 height 40
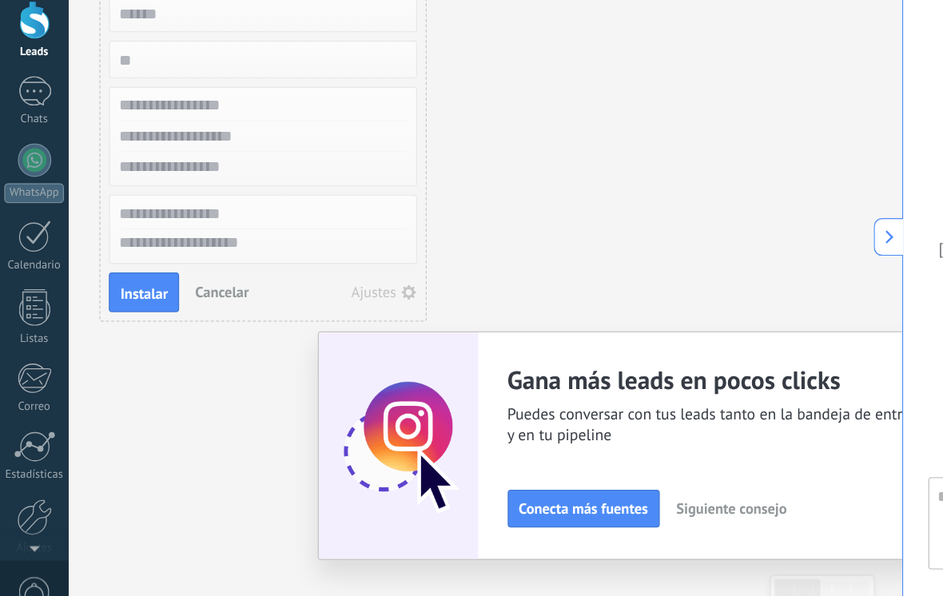
click at [25, 176] on div at bounding box center [27, 187] width 26 height 23
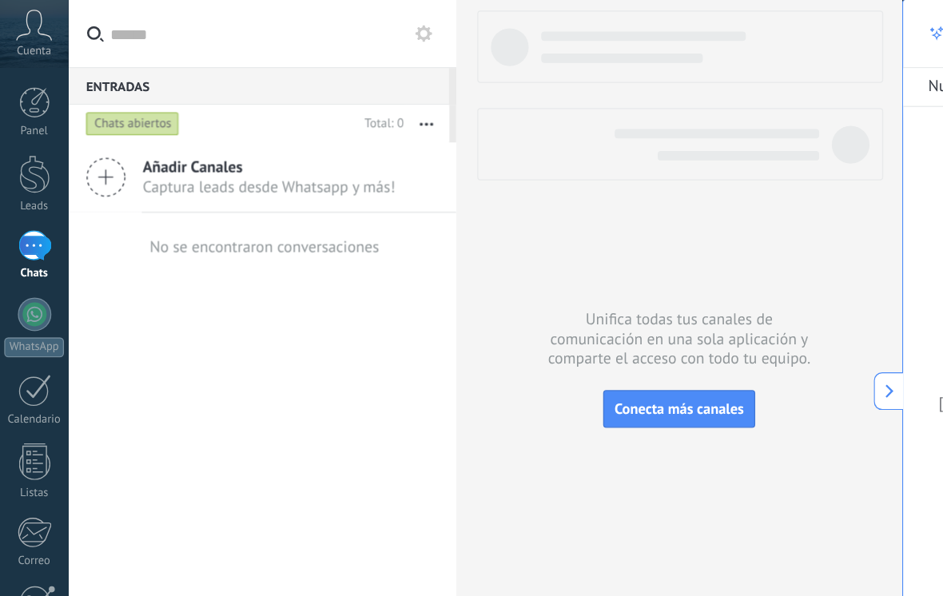
click at [129, 120] on span "Añadir Canales" at bounding box center [205, 127] width 193 height 15
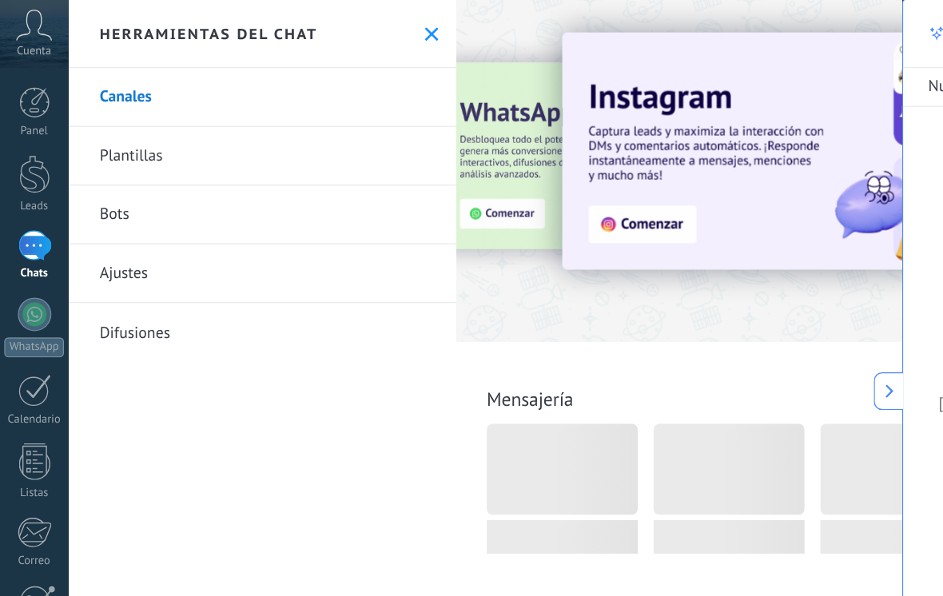
click at [78, 129] on link "Plantillas" at bounding box center [200, 119] width 296 height 45
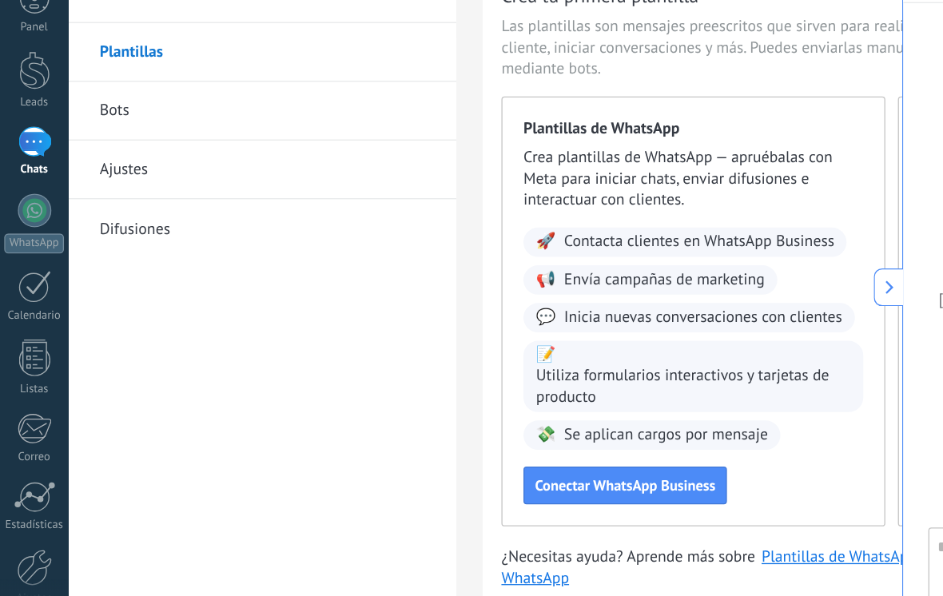
click at [254, 141] on link "Bots" at bounding box center [200, 163] width 296 height 45
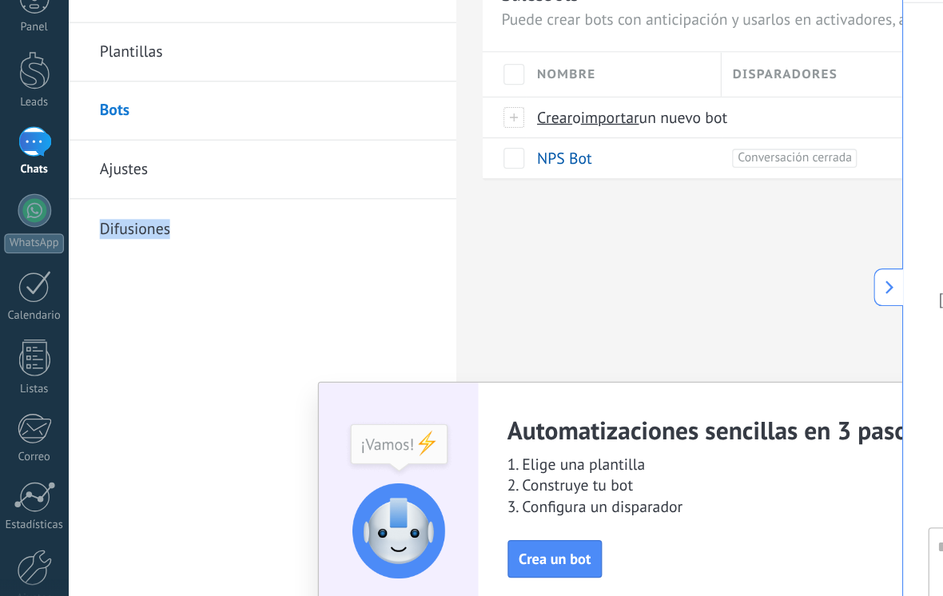
click at [523, 237] on div "Bots Salesbots Puede crear bots con anticipación y usarlos en activadores, así …" at bounding box center [518, 298] width 340 height 596
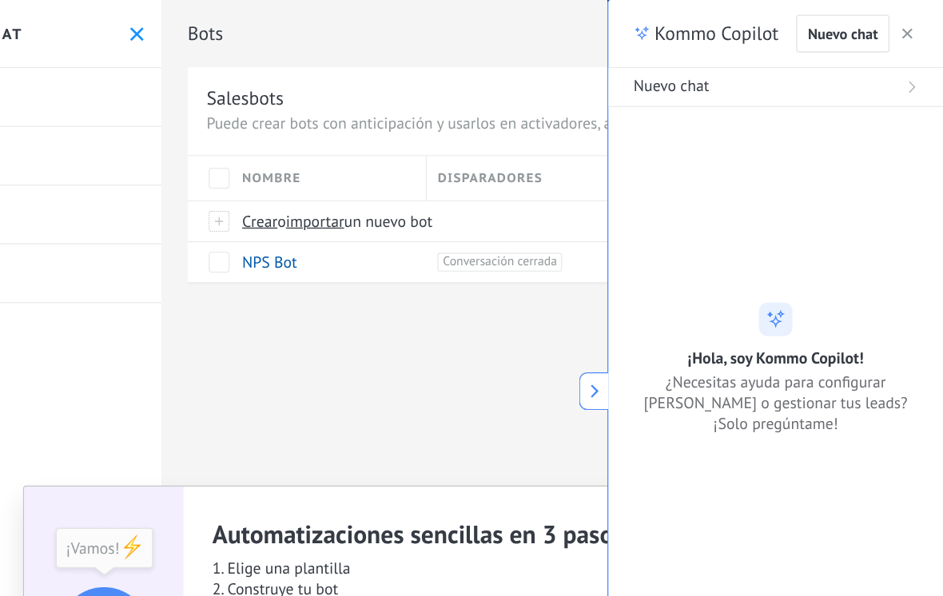
click at [686, 53] on button "Nuevo chat" at bounding box center [815, 67] width 255 height 30
click at [686, 63] on div "Nuevo chat" at bounding box center [815, 66] width 217 height 16
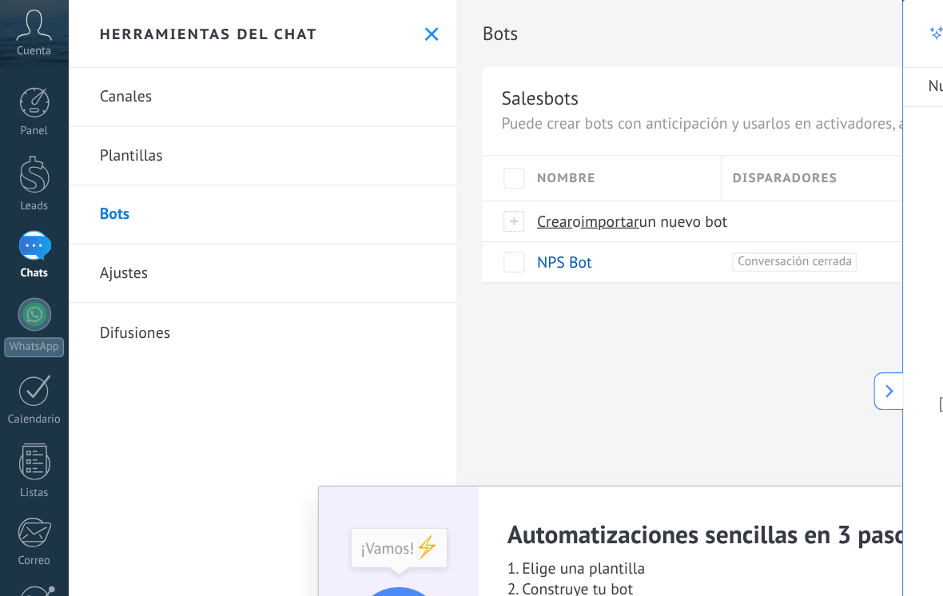
click at [300, 84] on link "Canales" at bounding box center [200, 74] width 296 height 45
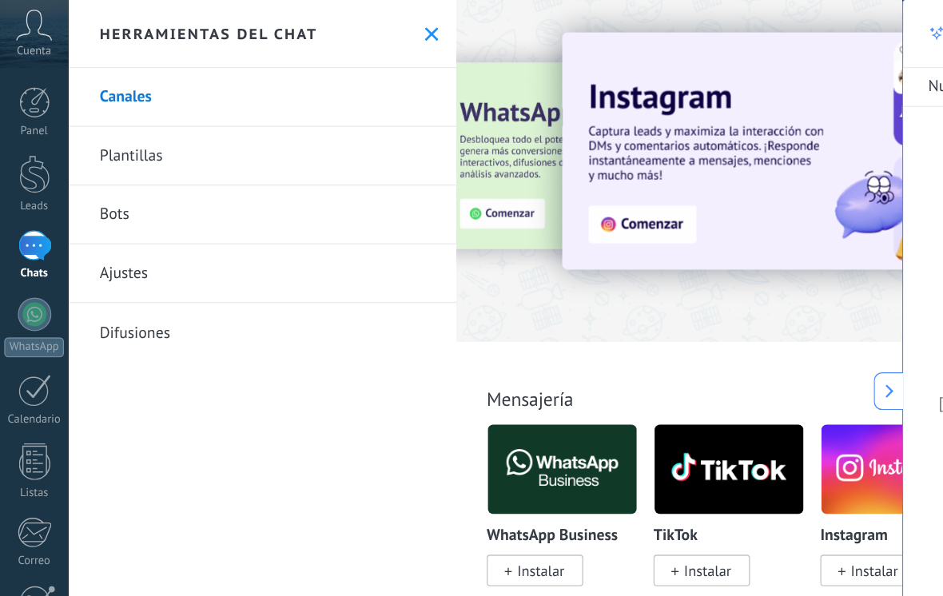
click at [402, 143] on div at bounding box center [268, 130] width 350 height 144
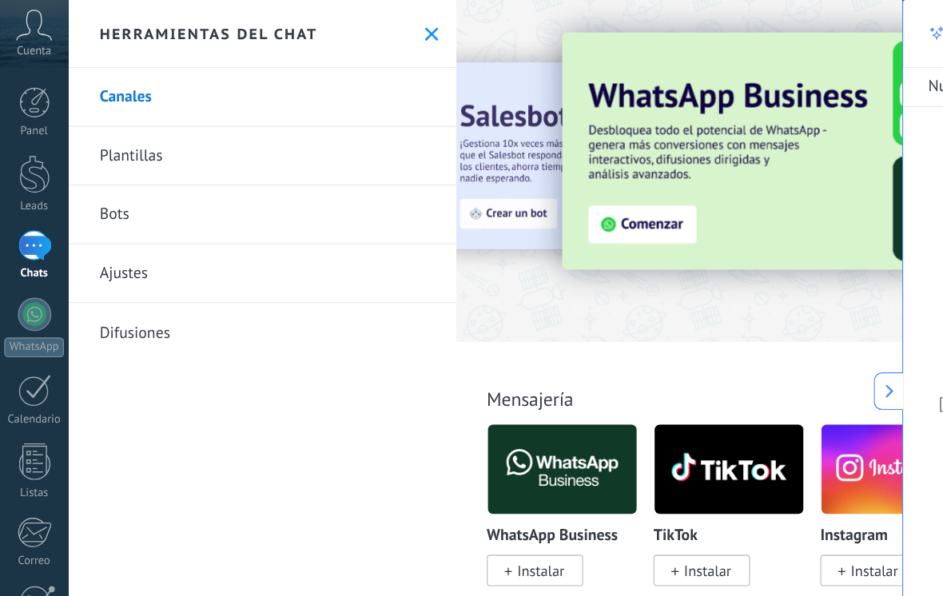
click at [489, 172] on img at bounding box center [644, 115] width 432 height 181
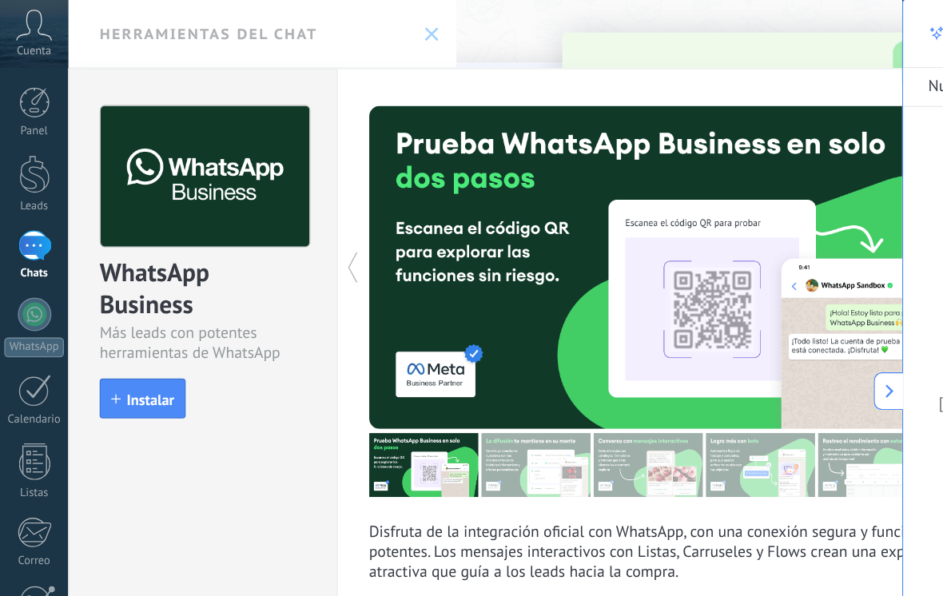
click at [125, 304] on span "Instalar" at bounding box center [115, 304] width 36 height 11
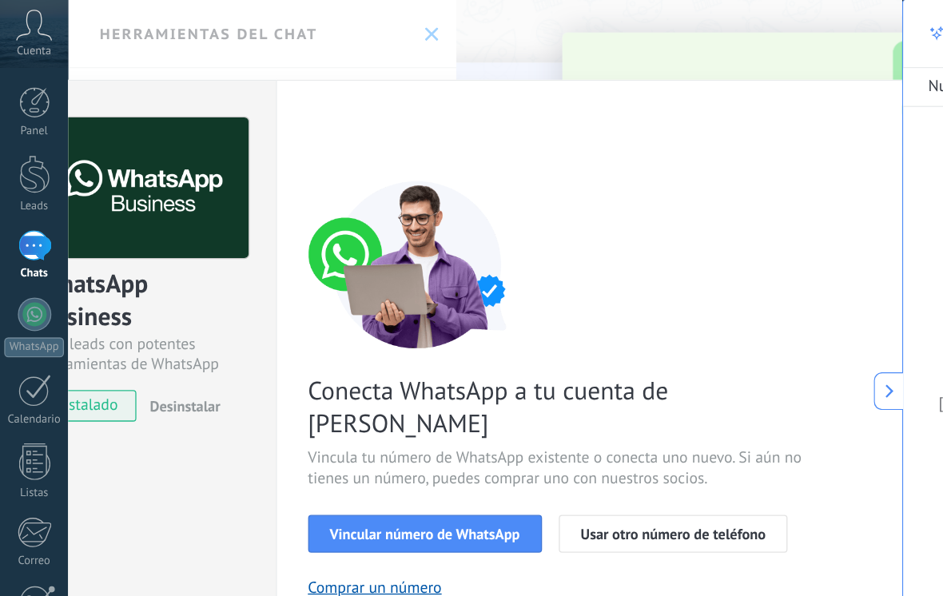
click at [352, 401] on span "Vincular número de WhatsApp" at bounding box center [324, 406] width 145 height 11
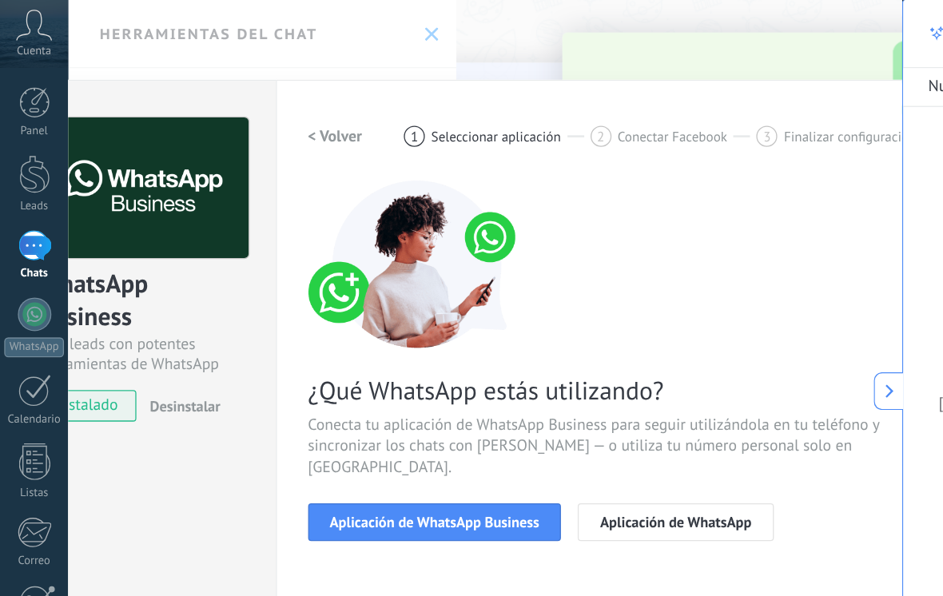
click at [383, 384] on button "Aplicación de WhatsApp Business" at bounding box center [331, 398] width 193 height 29
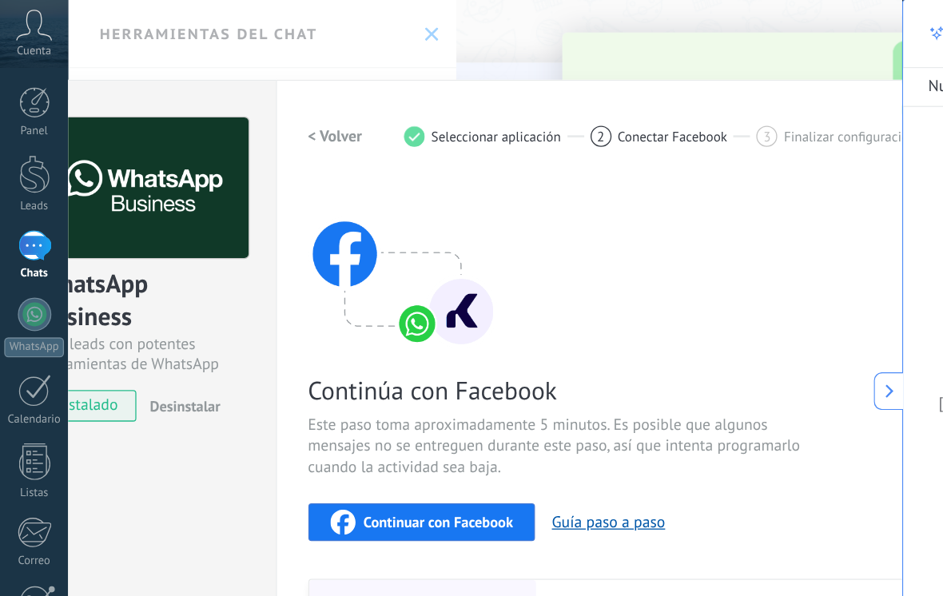
click at [250, 107] on h2 "< Volver" at bounding box center [256, 104] width 42 height 15
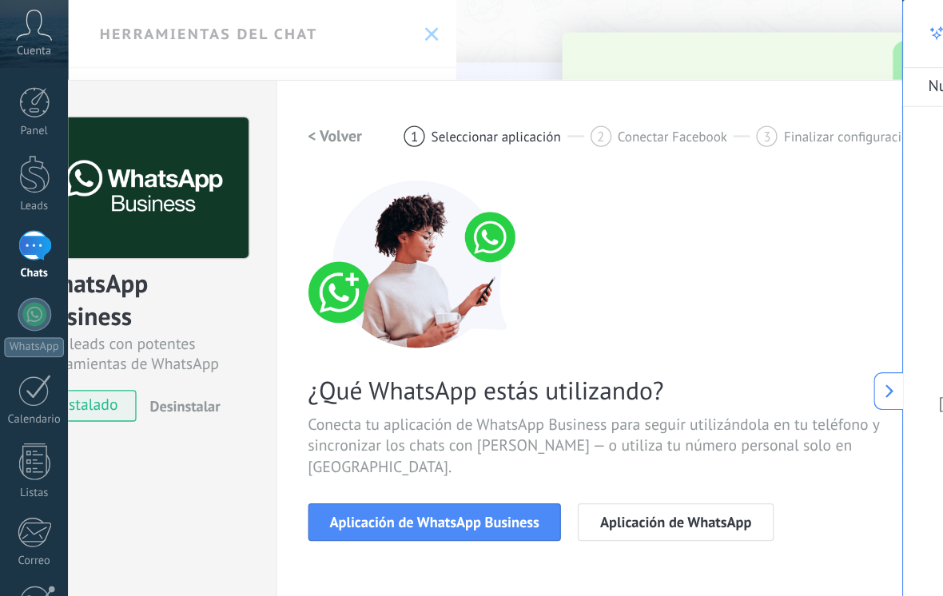
click at [396, 384] on button "Aplicación de WhatsApp Business" at bounding box center [331, 398] width 193 height 29
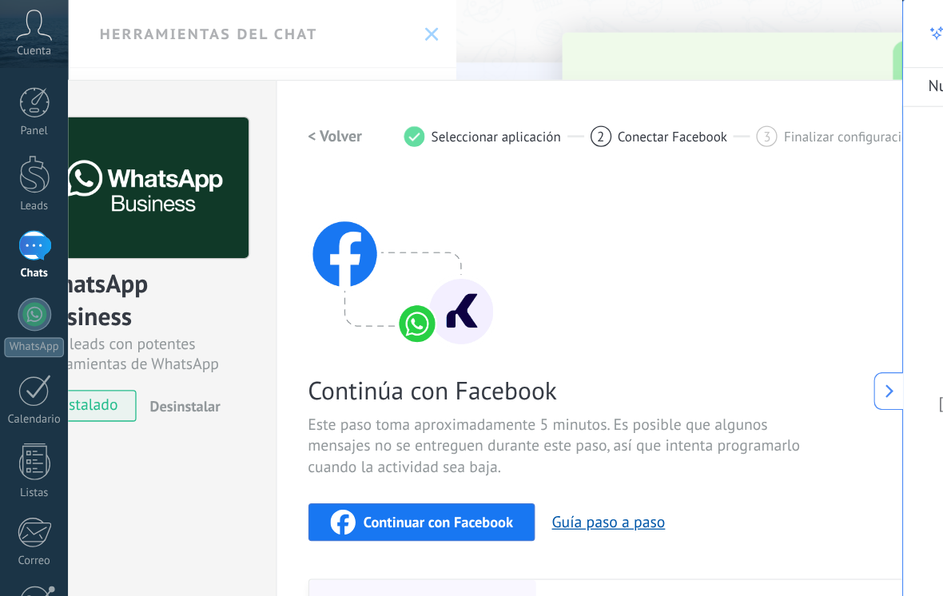
click at [380, 396] on span "Continuar con Facebook" at bounding box center [334, 397] width 114 height 11
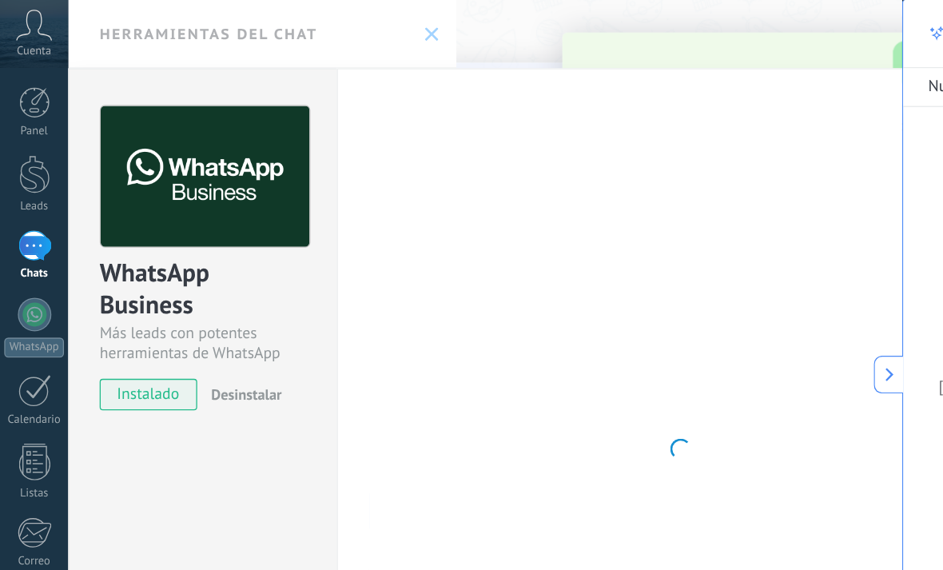
click at [120, 305] on span "instalado" at bounding box center [113, 300] width 73 height 24
